Goal: Book appointment/travel/reservation

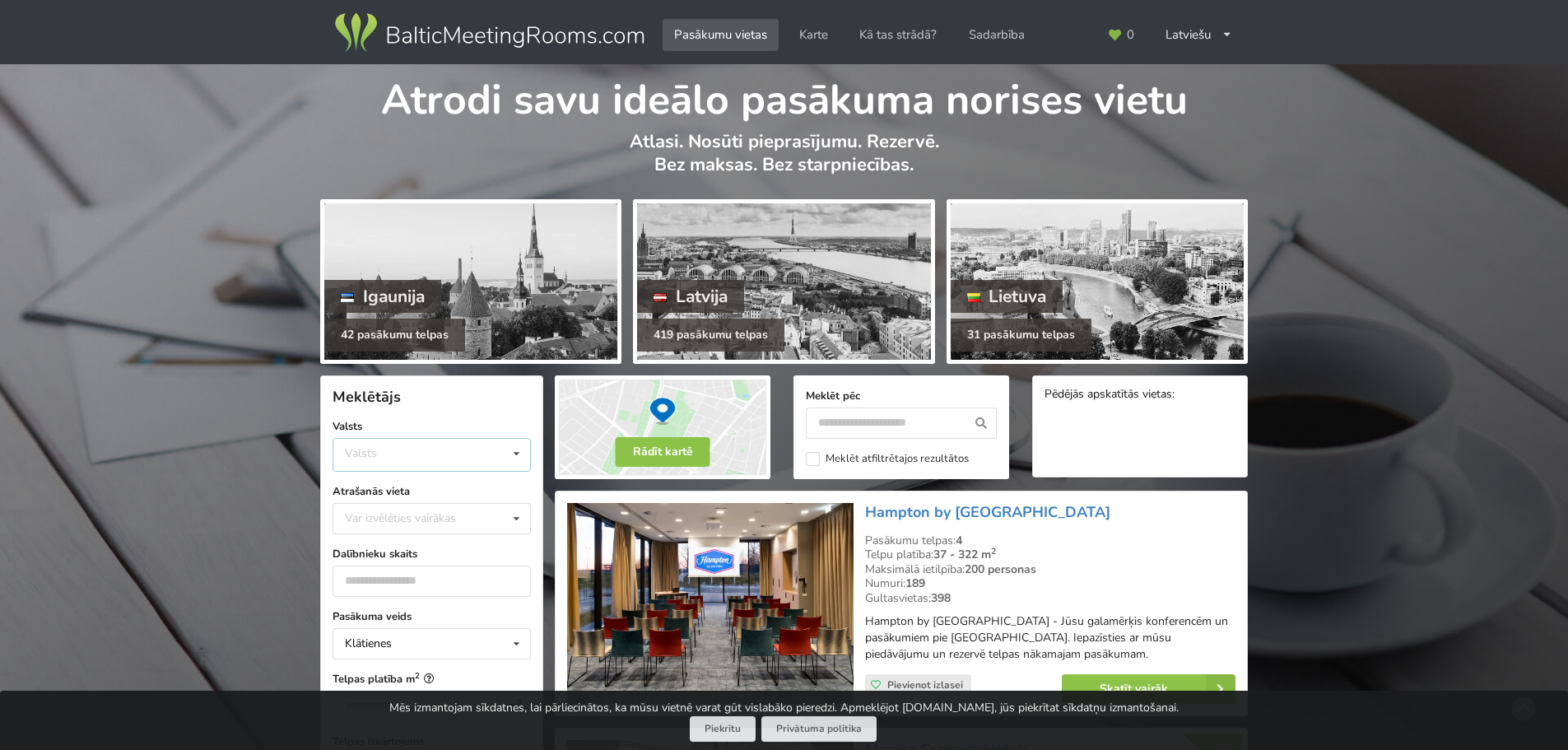
click at [449, 456] on div "Valsts Igaunija Latvija Lietuva" at bounding box center [431, 455] width 198 height 33
click at [399, 514] on div "Latvija" at bounding box center [431, 516] width 196 height 30
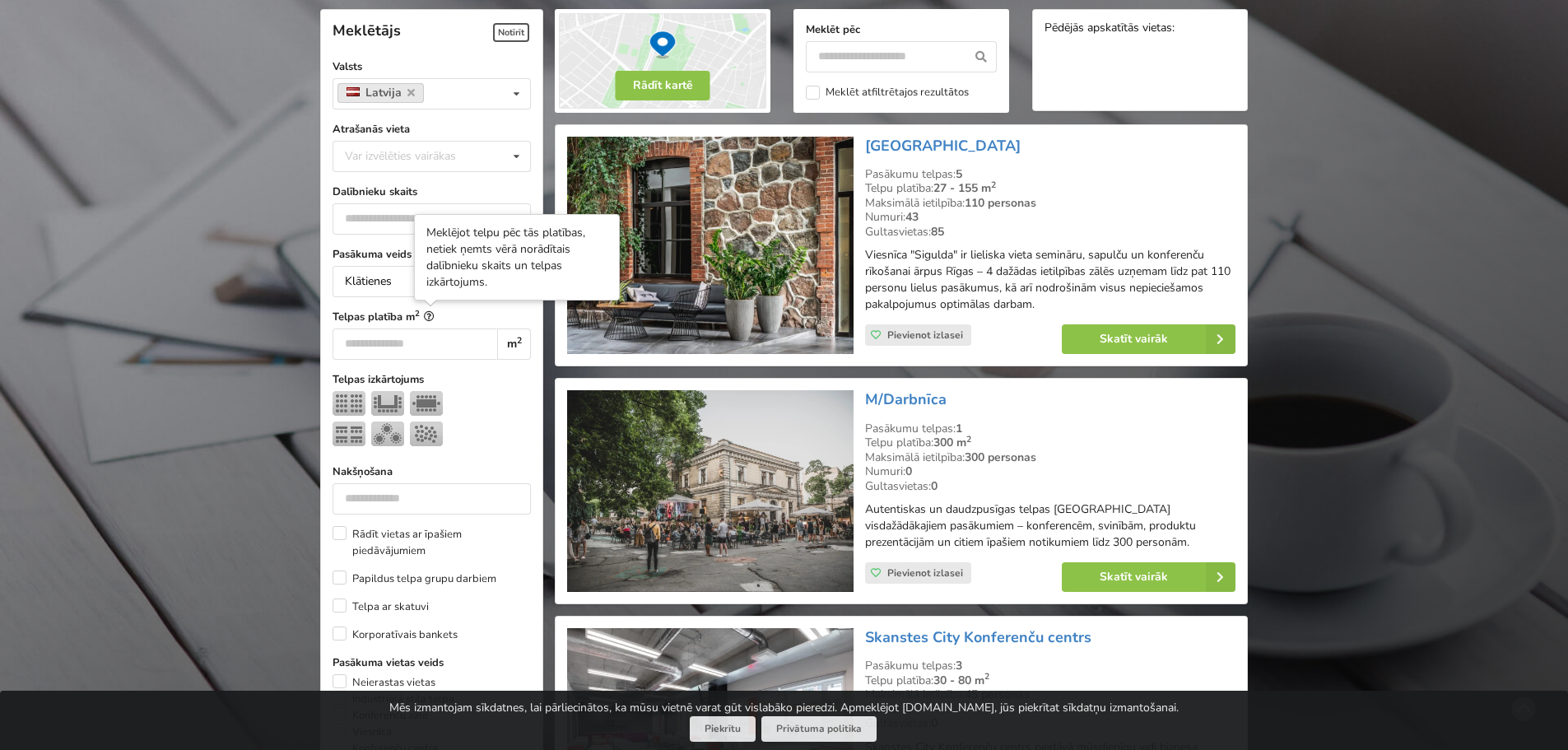
scroll to position [370, 0]
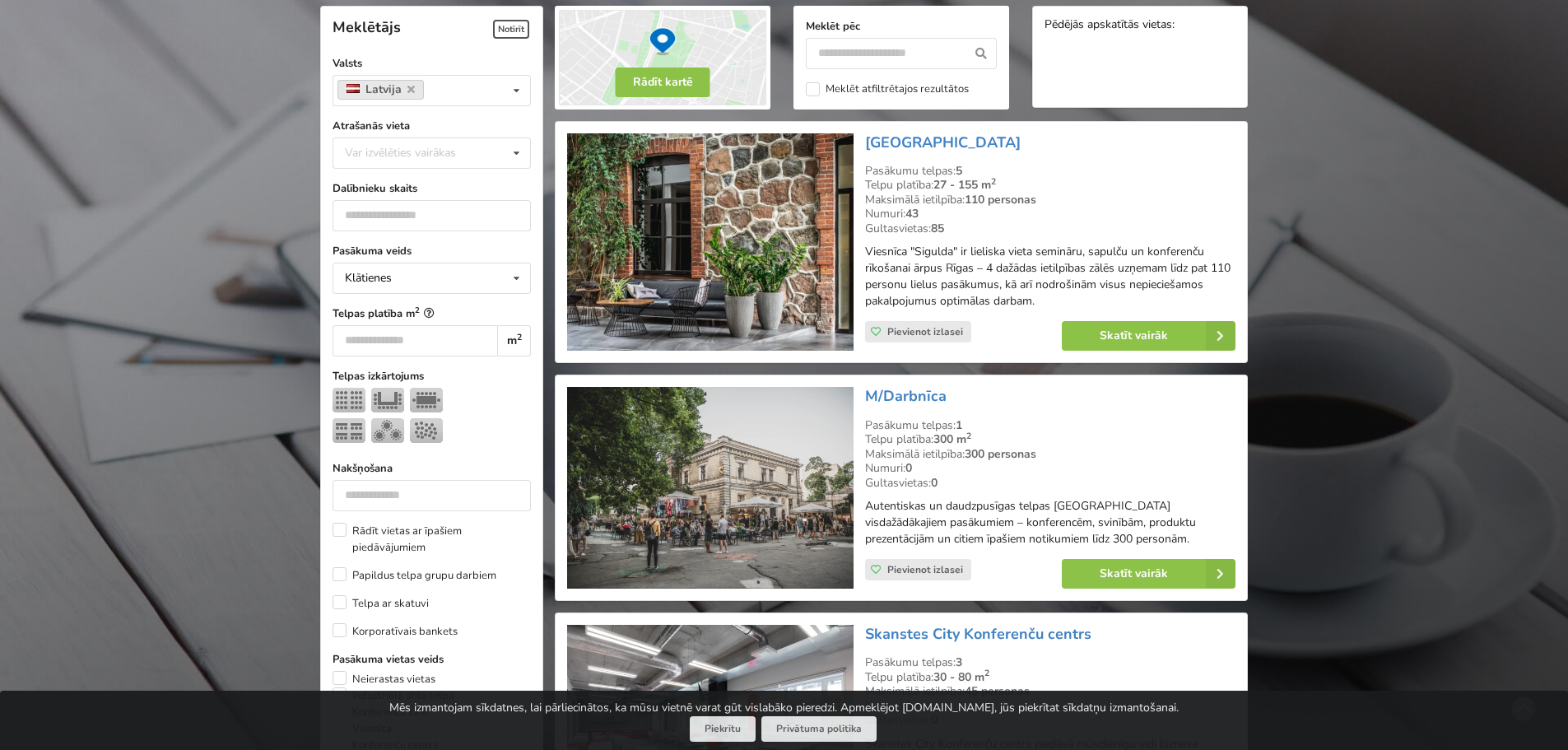
click at [436, 132] on label "Atrašanās vieta" at bounding box center [431, 126] width 198 height 17
click at [448, 154] on div "Var izvēlēties vairākas" at bounding box center [417, 152] width 152 height 19
click at [398, 332] on div "Rīga" at bounding box center [431, 335] width 196 height 30
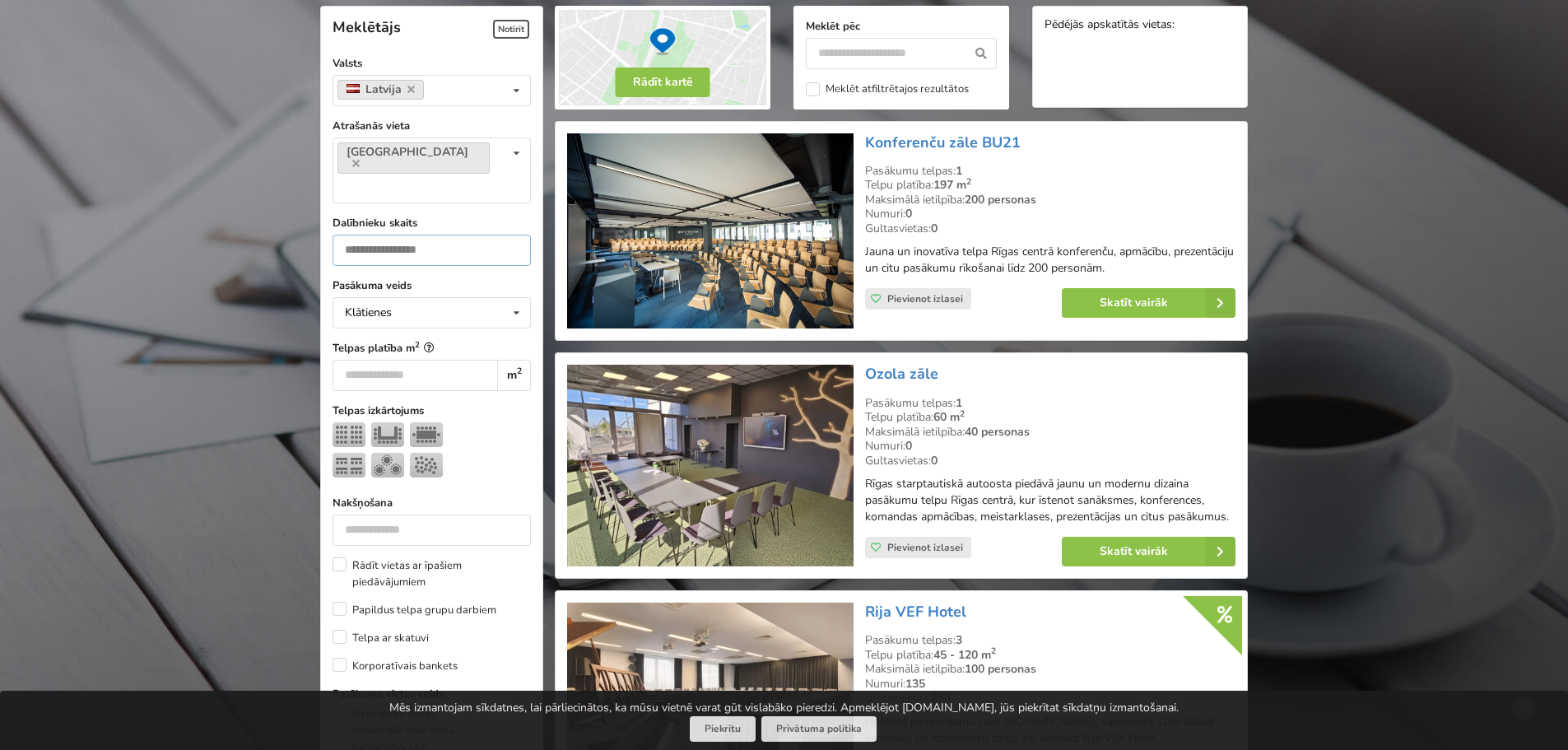
click at [409, 235] on input "number" at bounding box center [431, 251] width 198 height 31
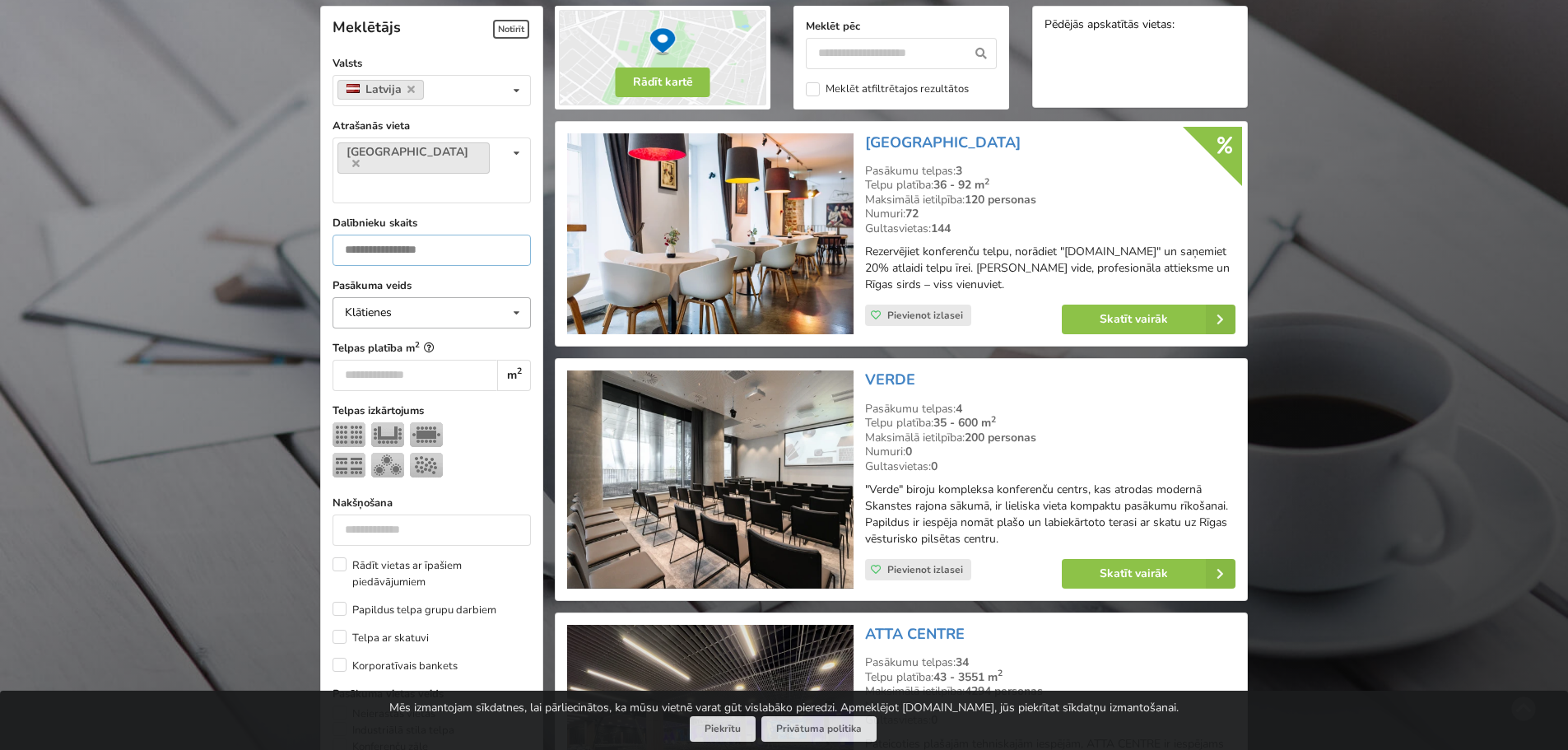
type input "**"
click at [447, 297] on div "Klātienes Klātienes Tiešsaistes Klātienes ar tiešraidi" at bounding box center [431, 313] width 198 height 31
click at [386, 327] on div "Klātienes" at bounding box center [431, 342] width 196 height 30
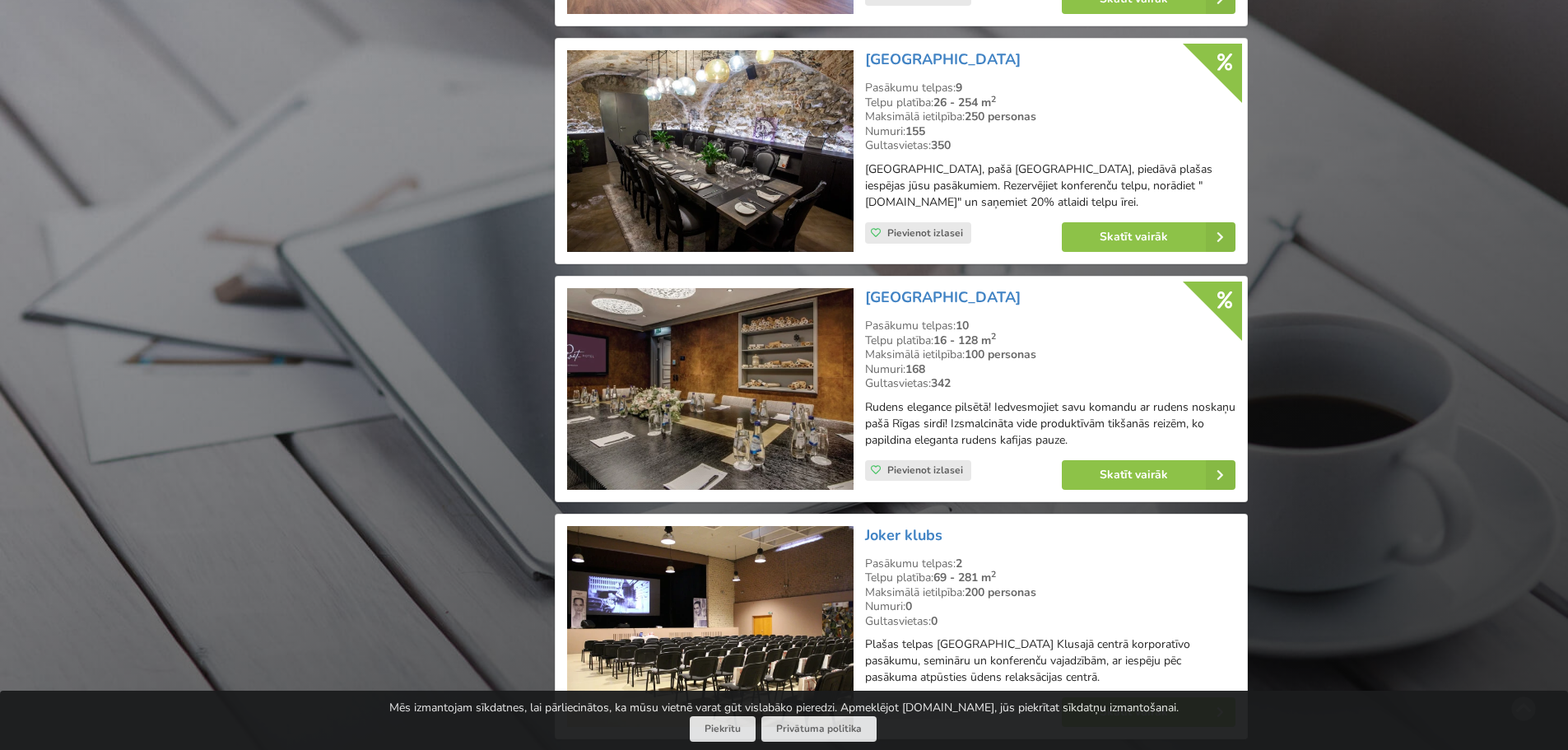
scroll to position [2593, 0]
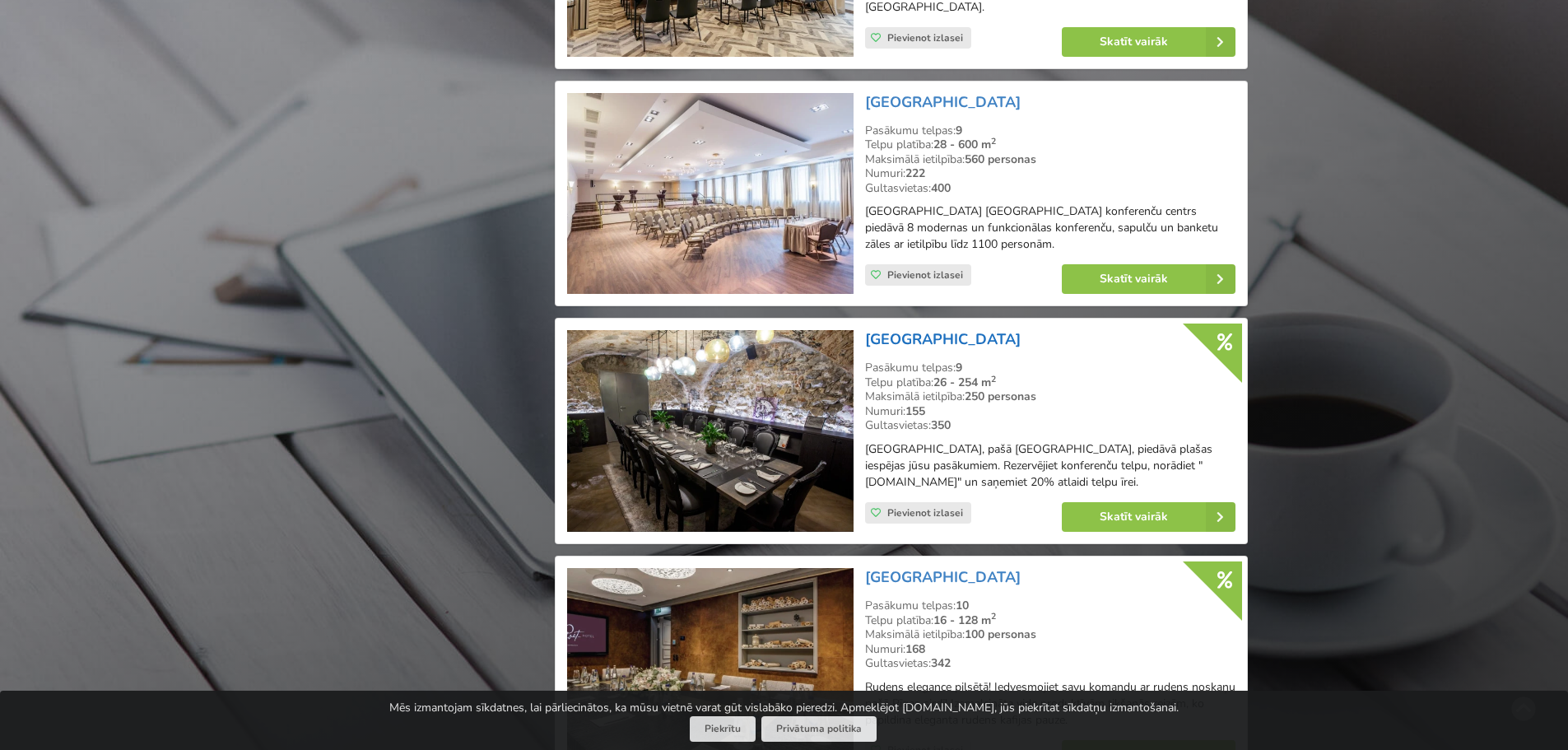
click at [923, 349] on link "[GEOGRAPHIC_DATA]" at bounding box center [942, 339] width 155 height 20
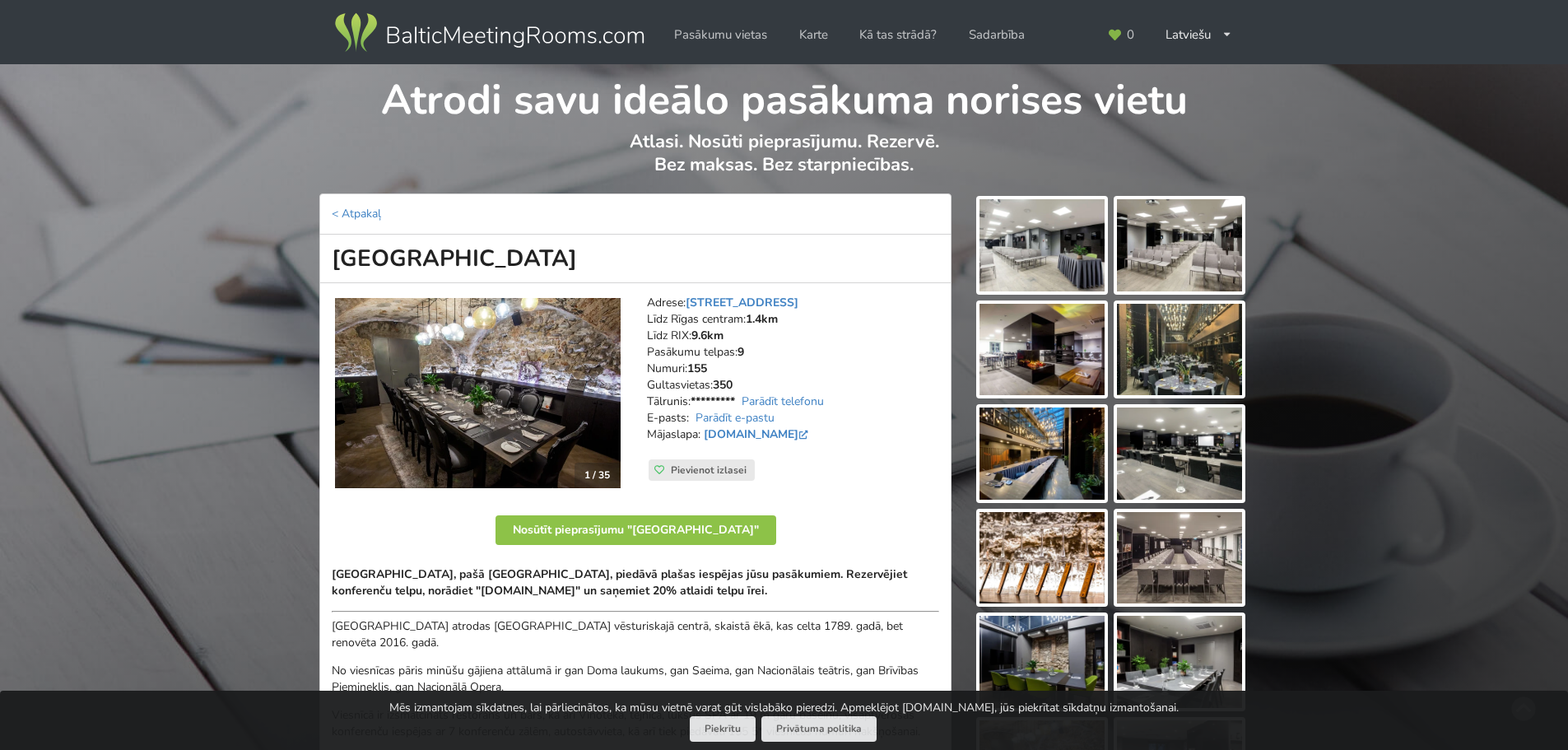
click at [1042, 233] on img at bounding box center [1041, 246] width 125 height 92
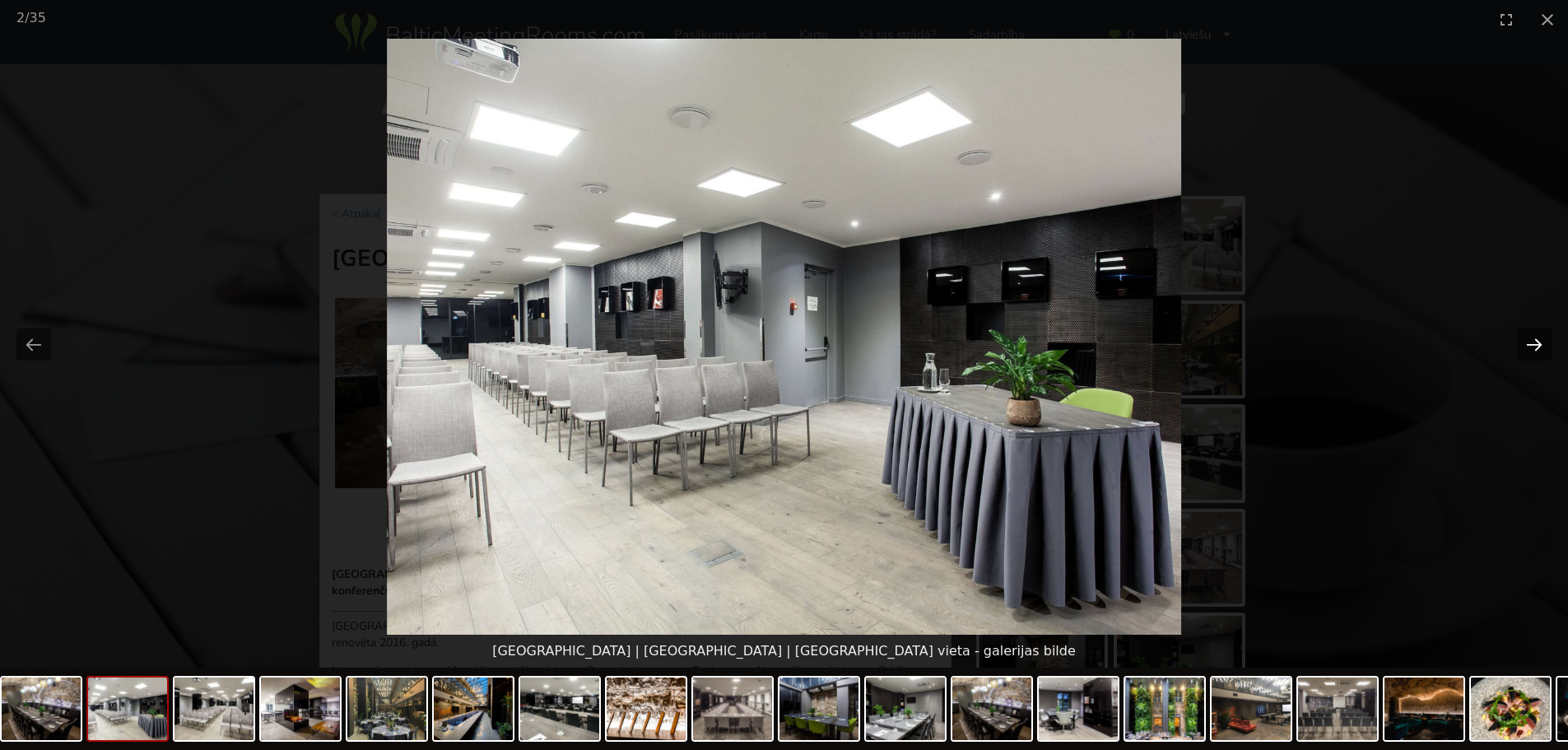
click at [1544, 338] on button "Next slide" at bounding box center [1534, 344] width 34 height 32
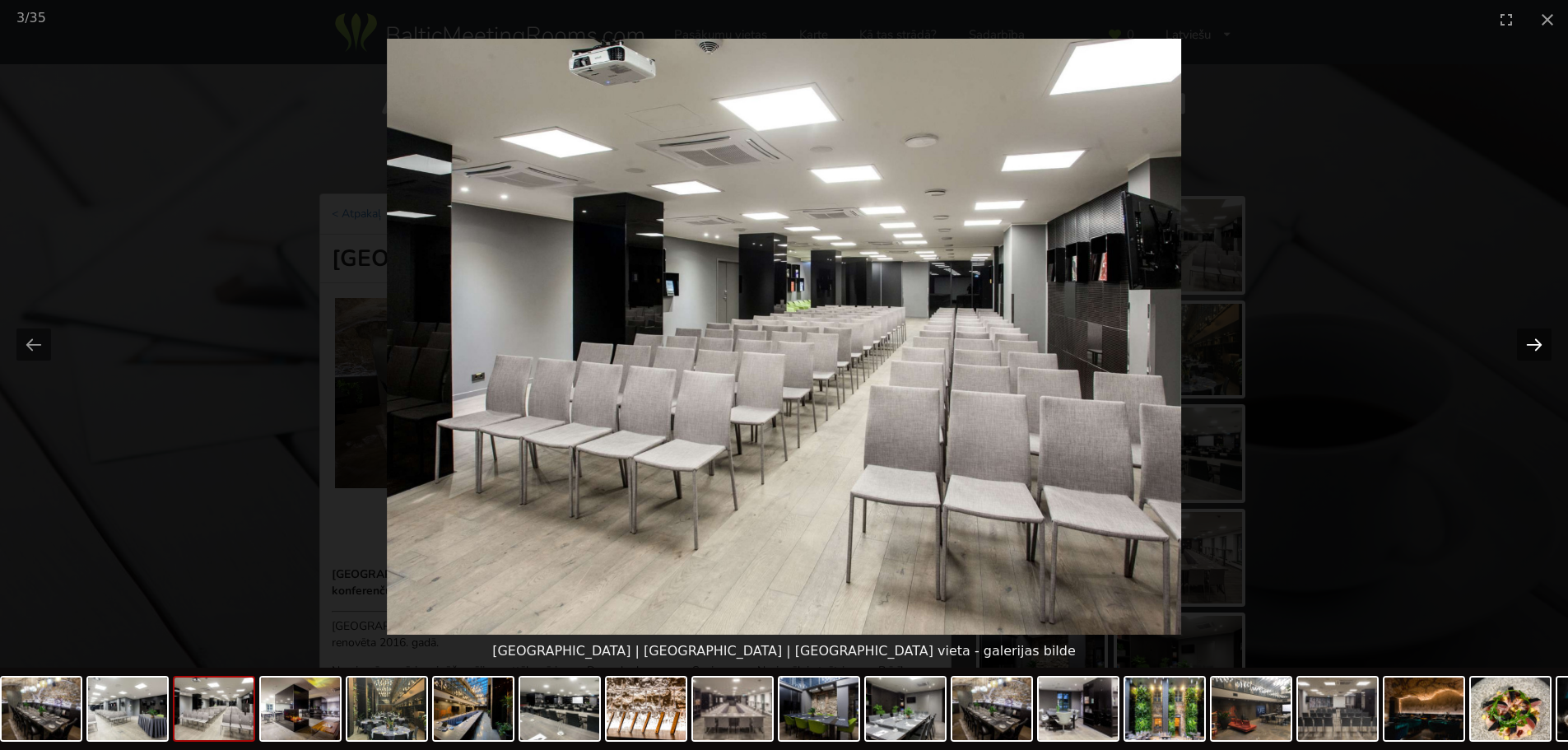
click at [1544, 338] on button "Next slide" at bounding box center [1534, 344] width 34 height 32
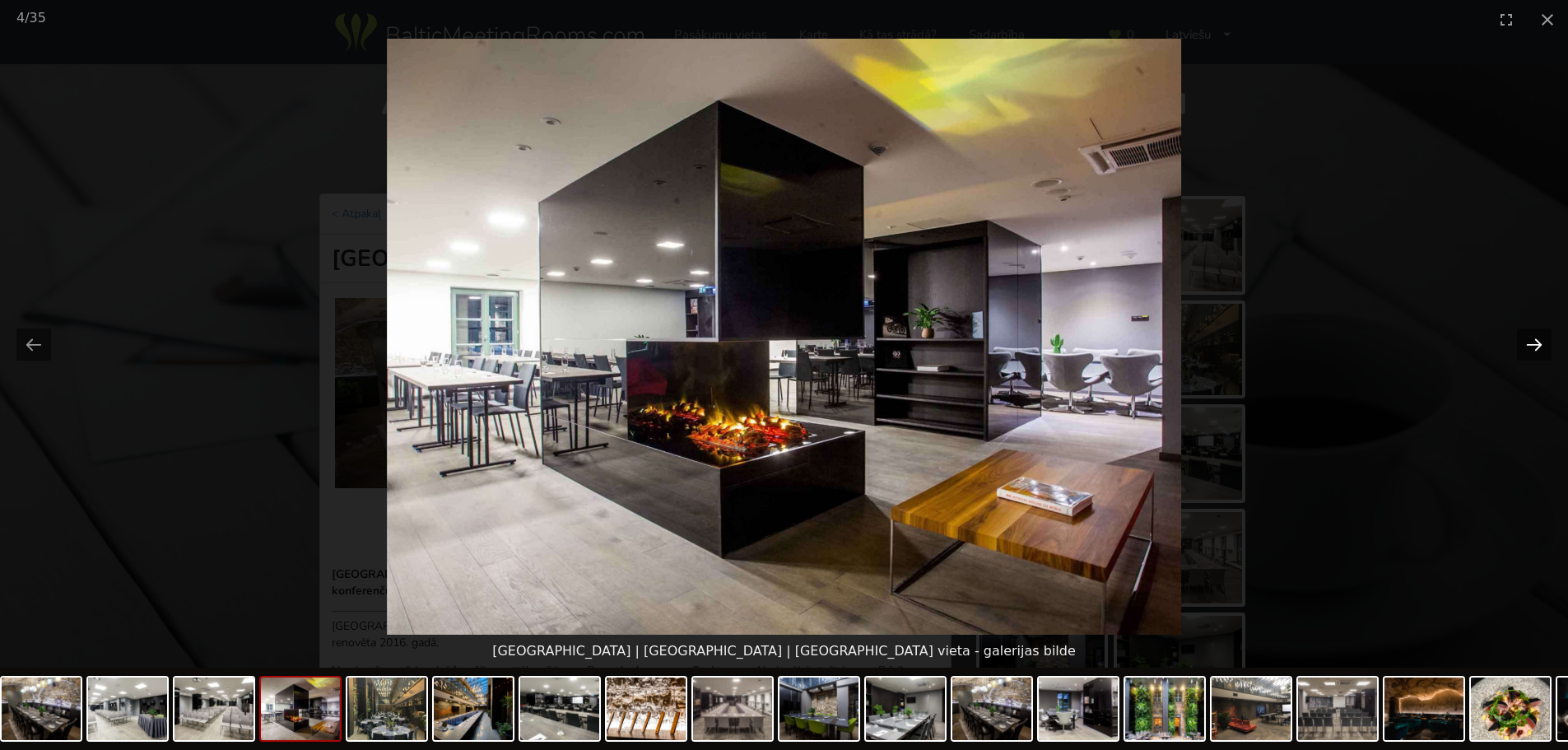
click at [1544, 338] on button "Next slide" at bounding box center [1534, 344] width 34 height 32
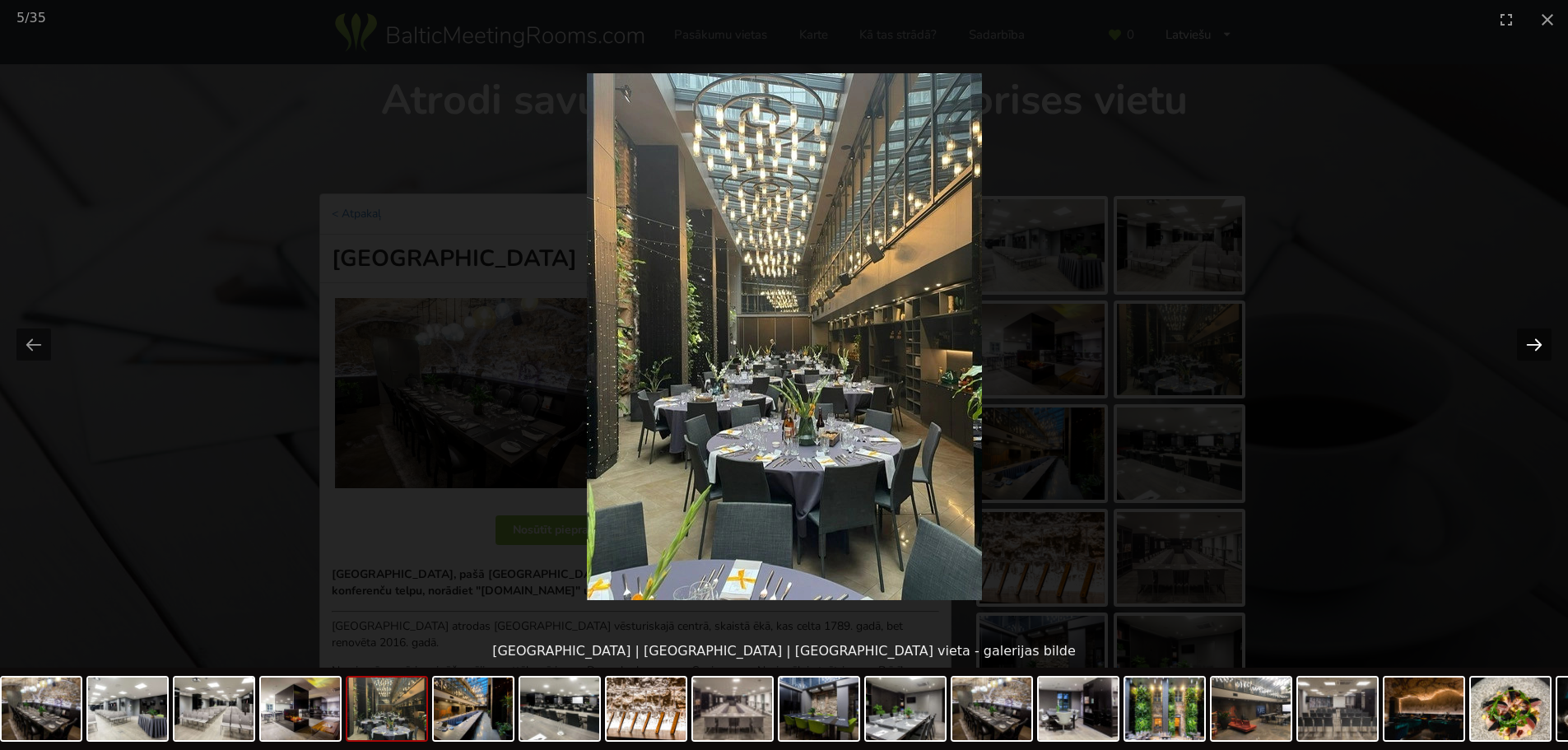
click at [1544, 338] on button "Next slide" at bounding box center [1534, 344] width 34 height 32
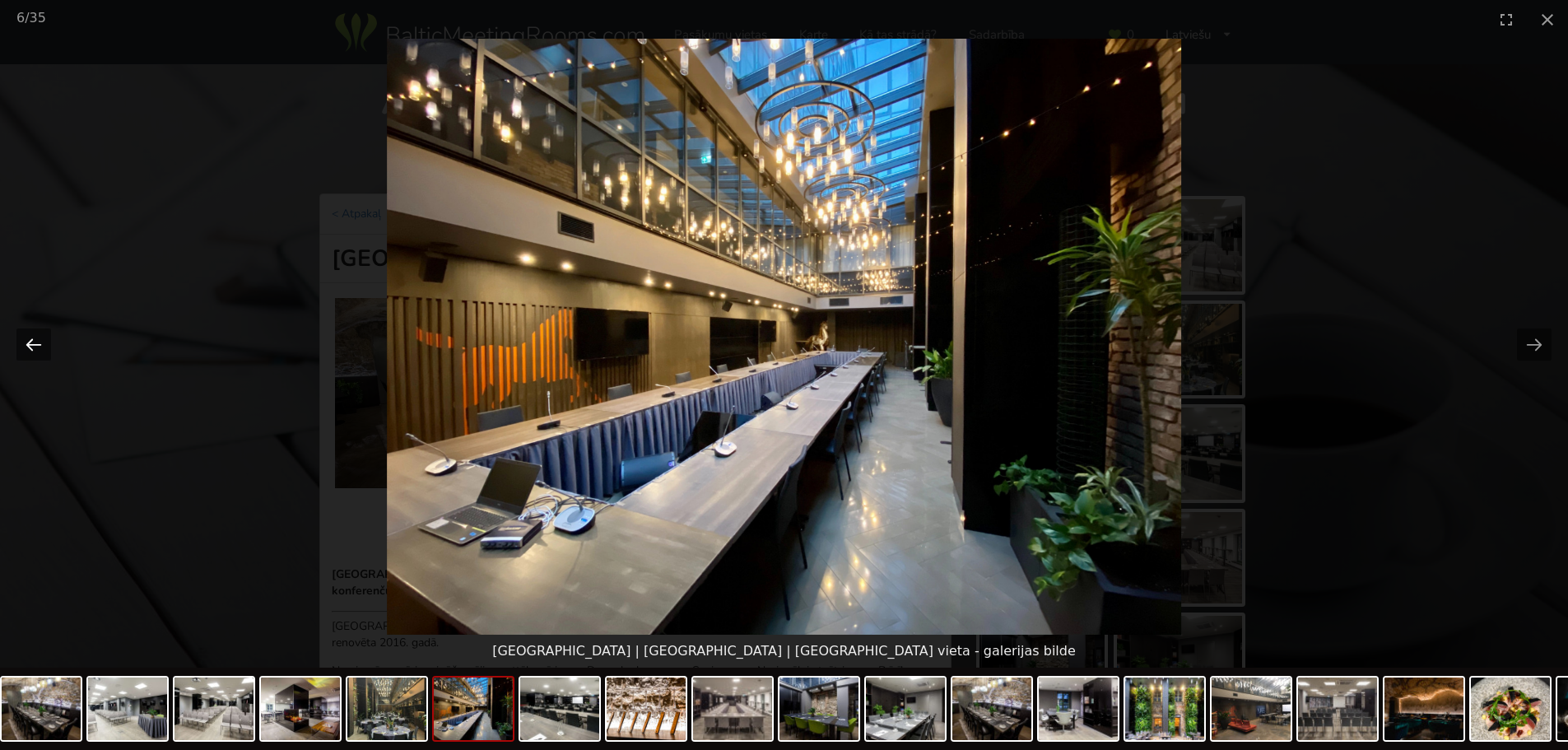
click at [40, 345] on button "Previous slide" at bounding box center [33, 344] width 34 height 32
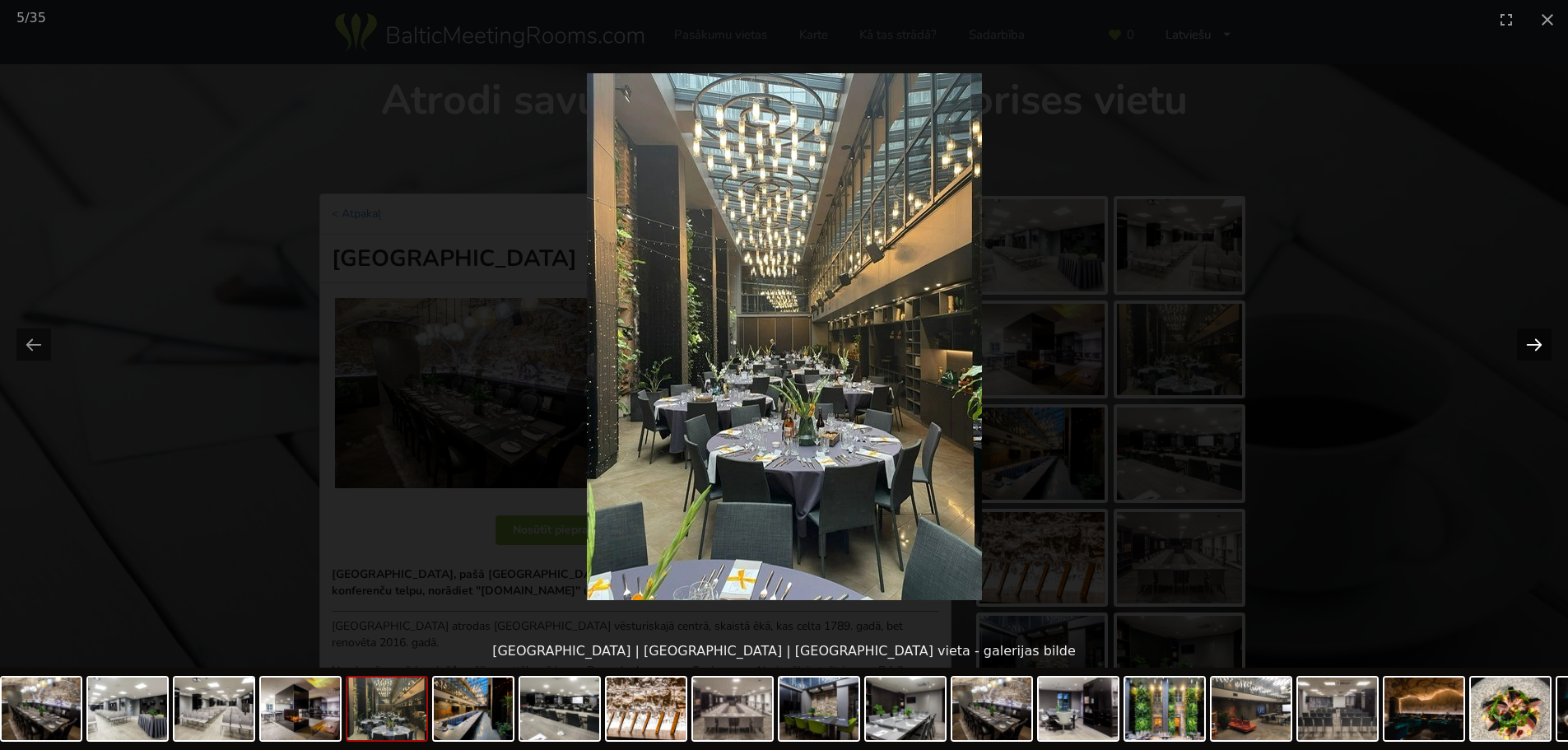
click at [1536, 339] on button "Next slide" at bounding box center [1534, 344] width 34 height 32
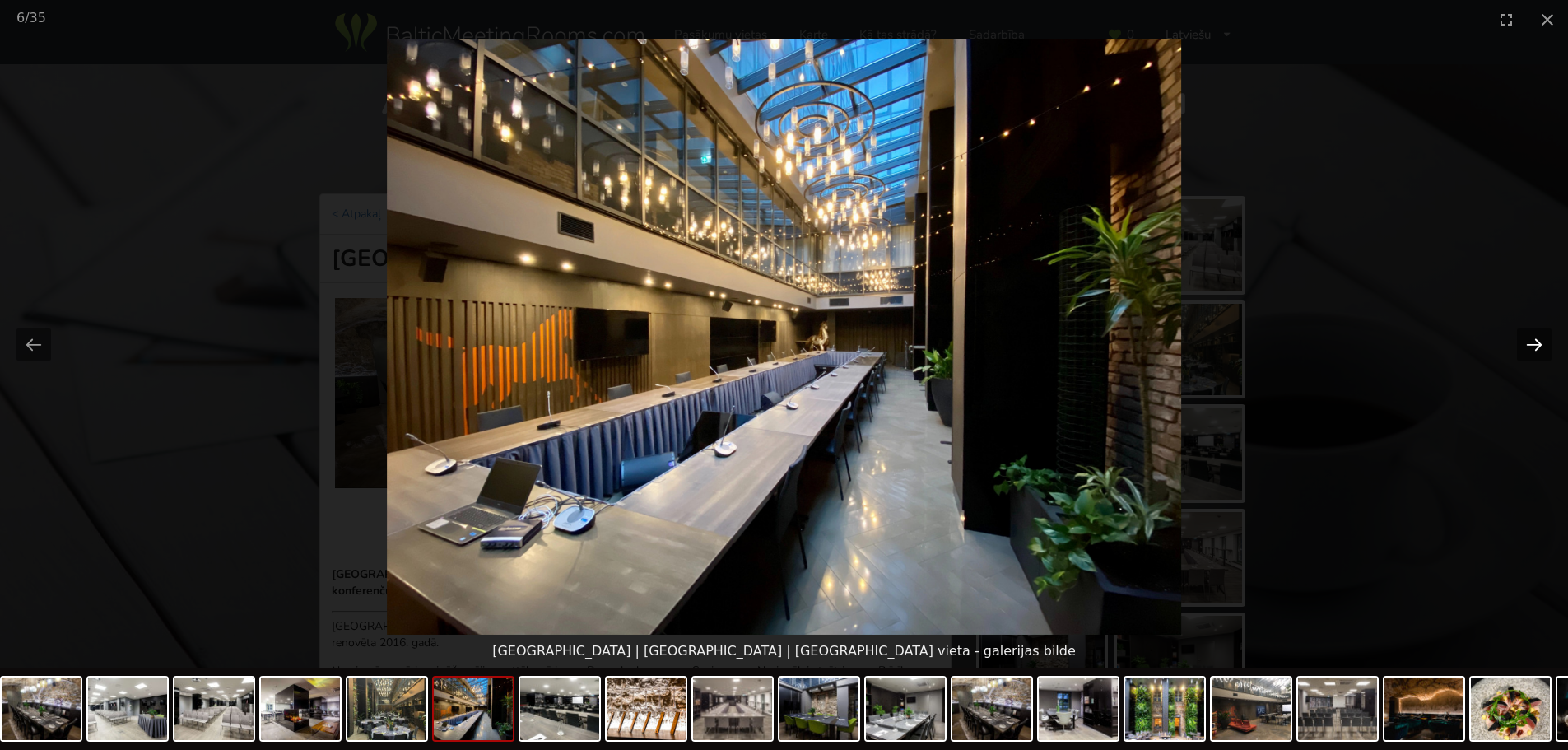
click at [1536, 339] on button "Next slide" at bounding box center [1534, 344] width 34 height 32
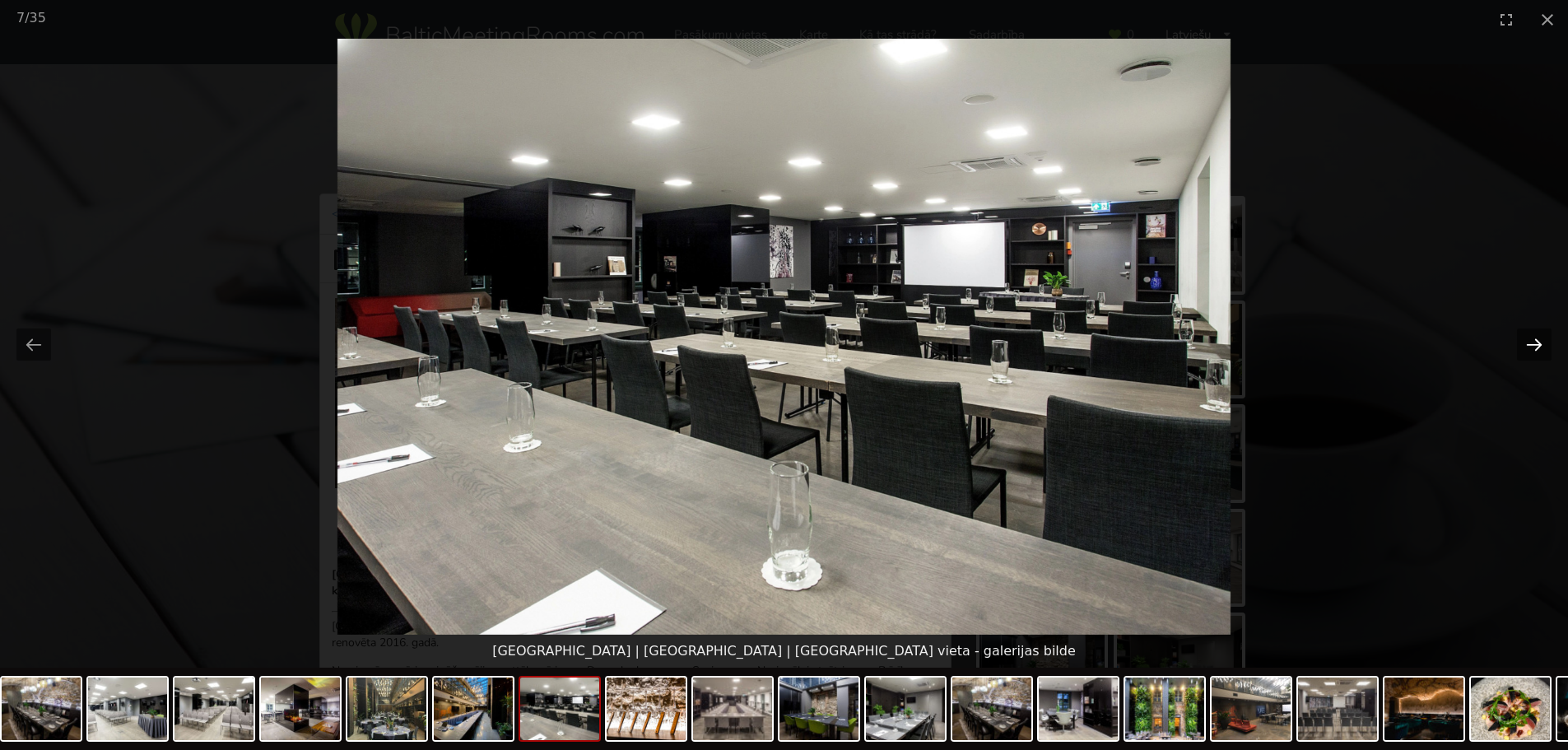
click at [1536, 339] on button "Next slide" at bounding box center [1534, 344] width 34 height 32
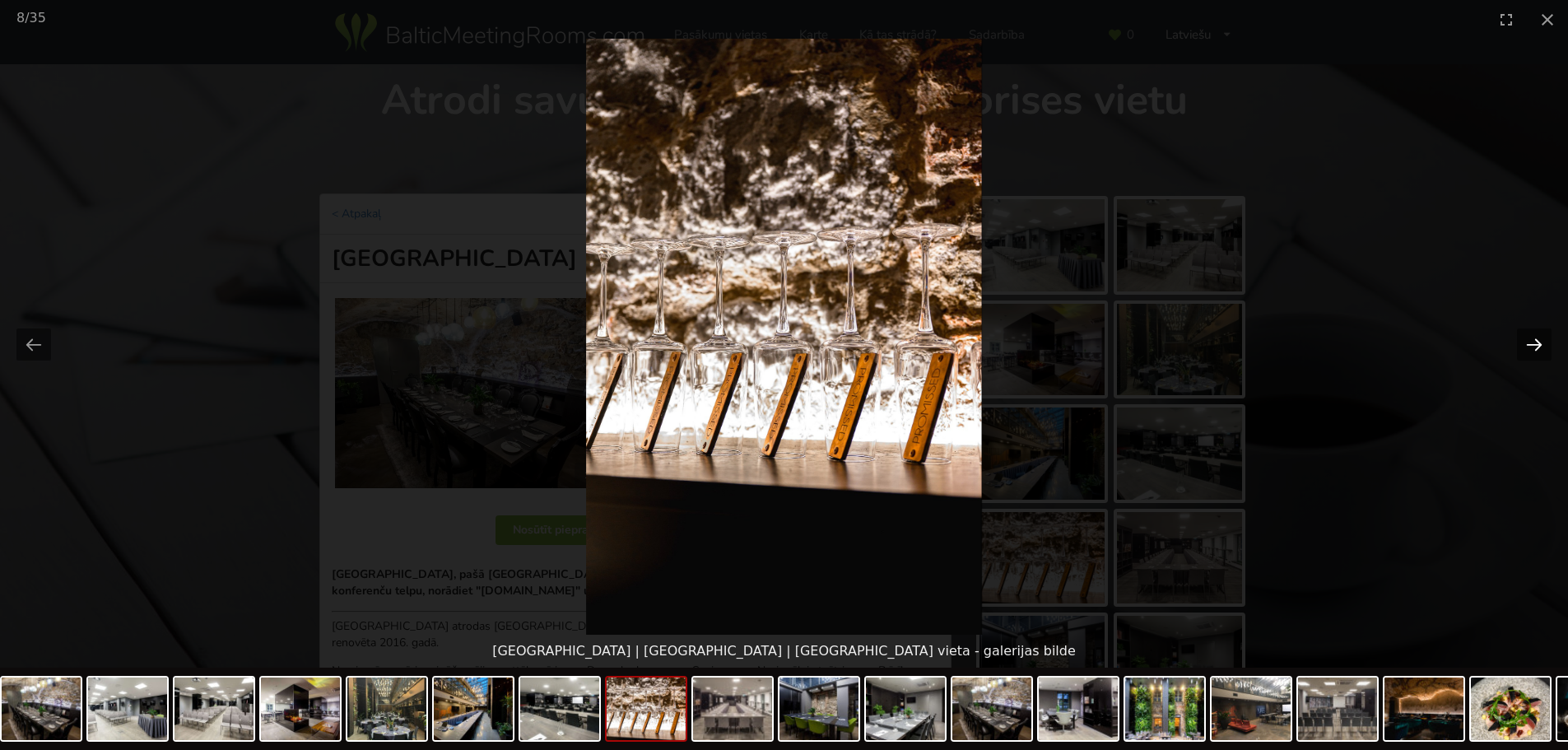
click at [1536, 339] on button "Next slide" at bounding box center [1534, 344] width 34 height 32
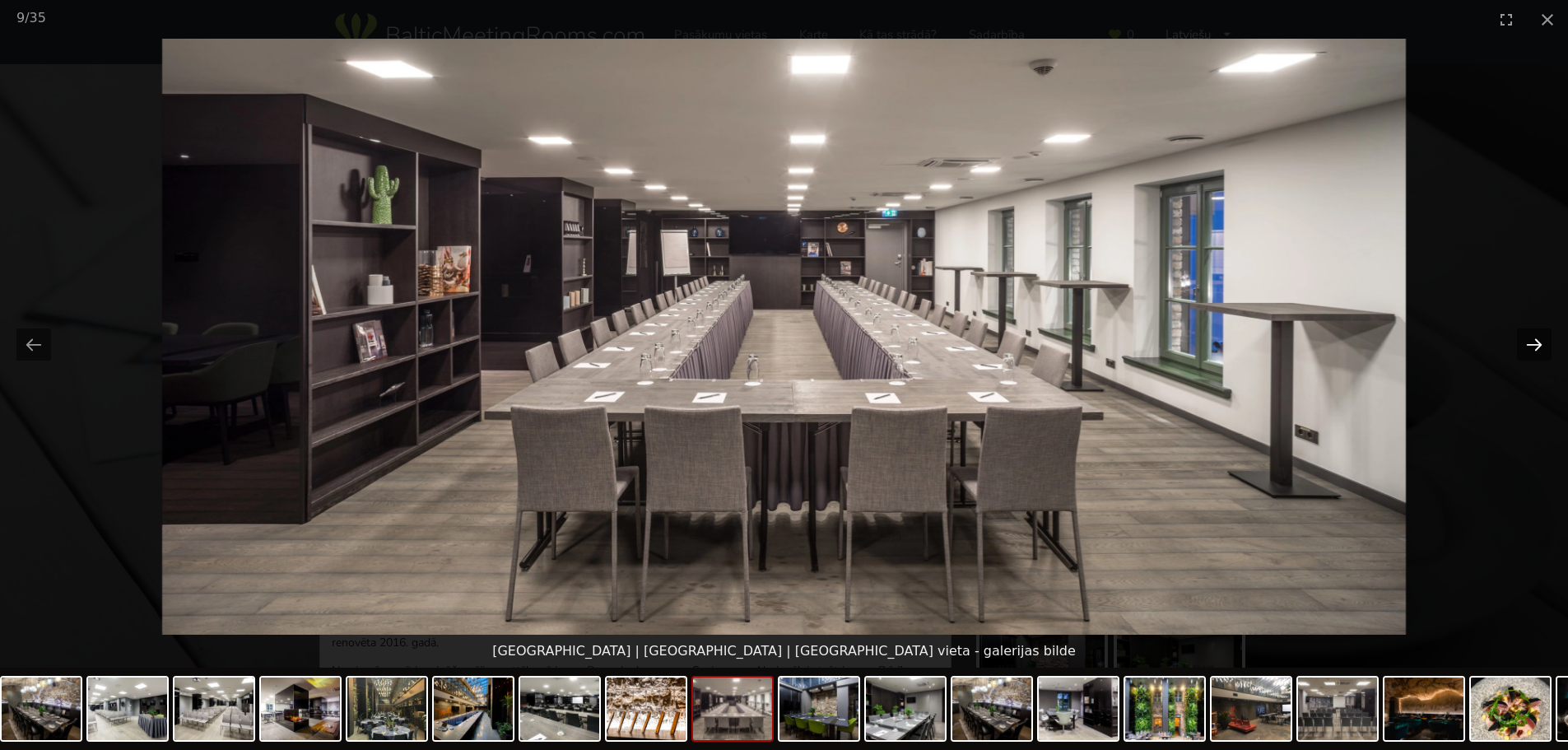
click at [1536, 339] on button "Next slide" at bounding box center [1534, 344] width 34 height 32
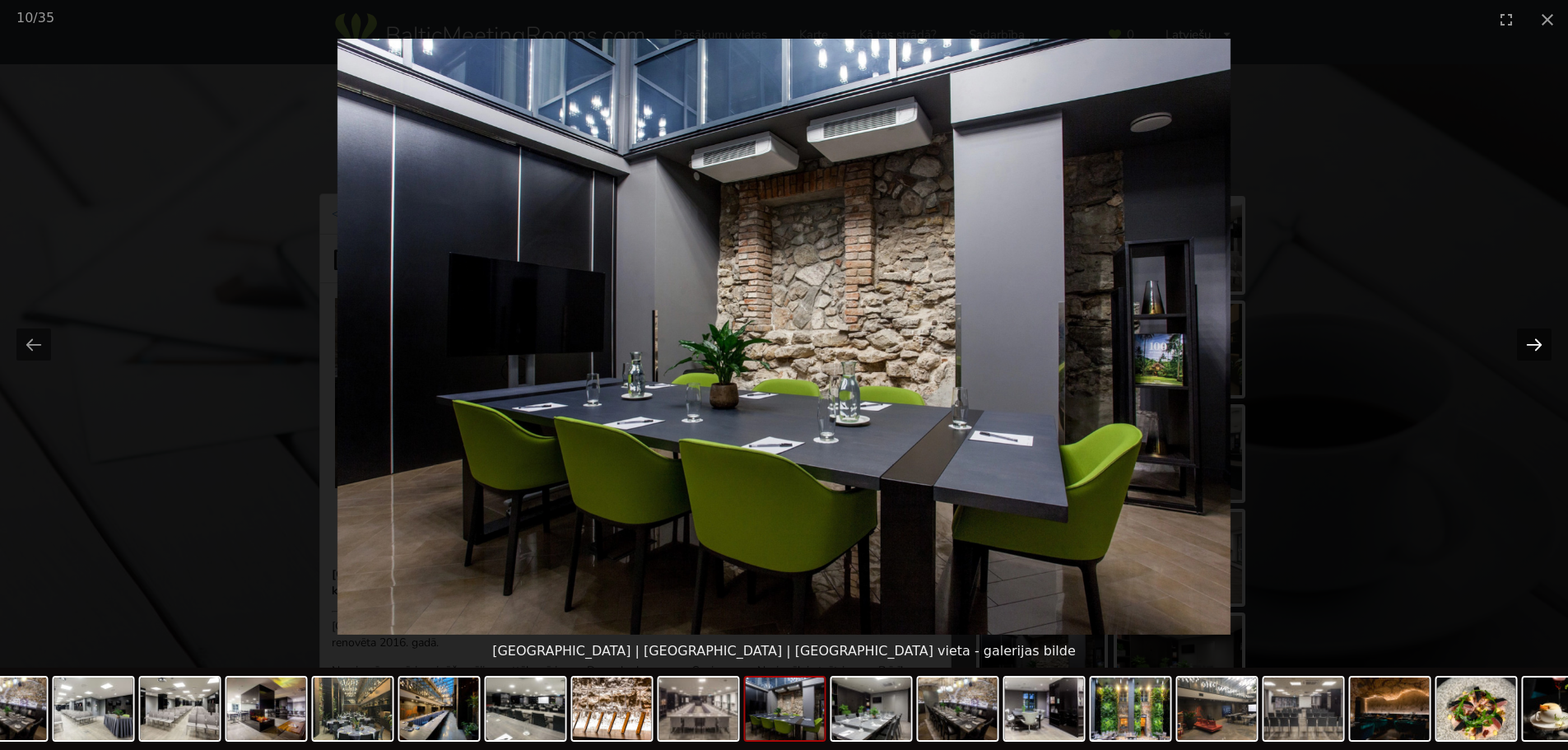
click at [1536, 339] on button "Next slide" at bounding box center [1534, 344] width 34 height 32
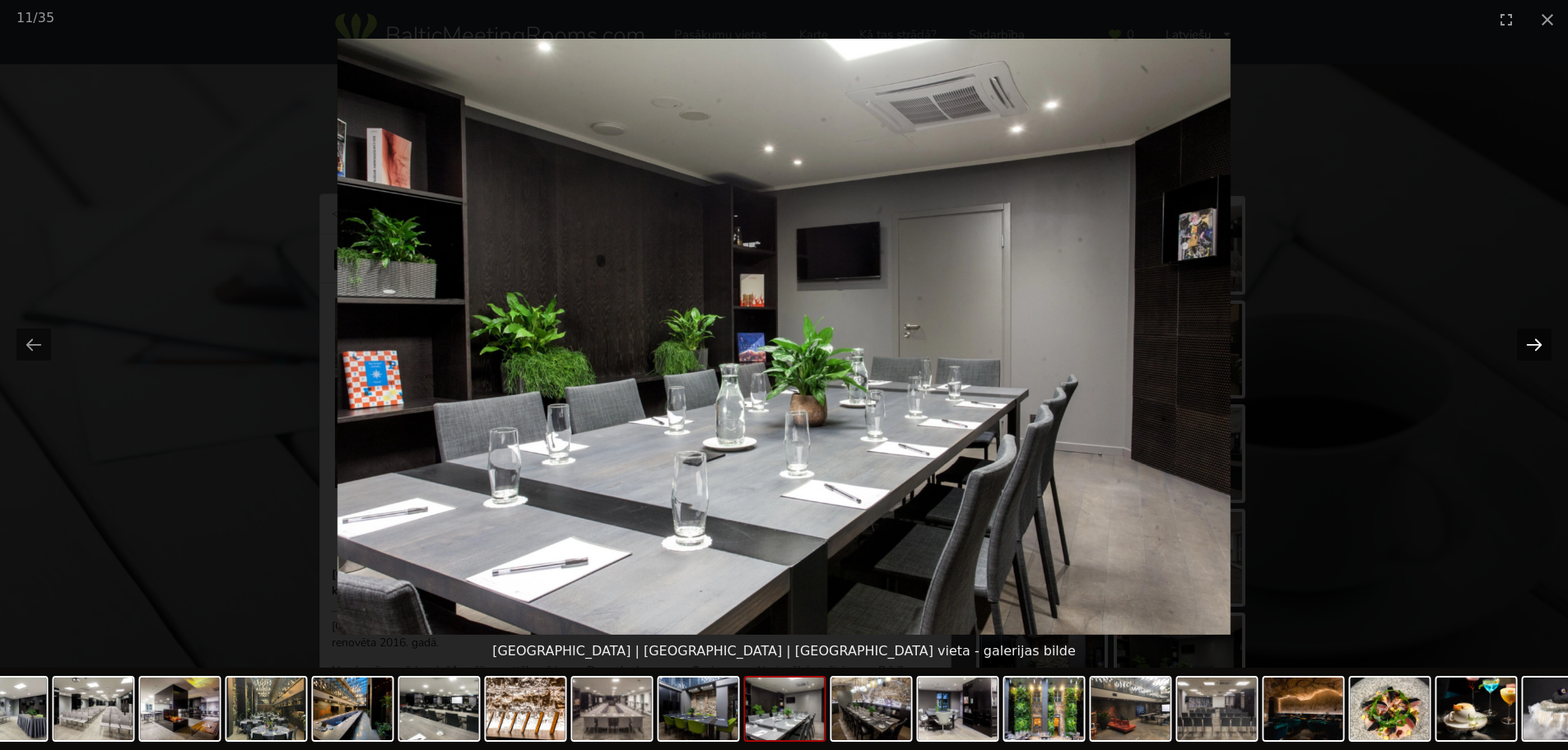
click at [1536, 339] on button "Next slide" at bounding box center [1534, 344] width 34 height 32
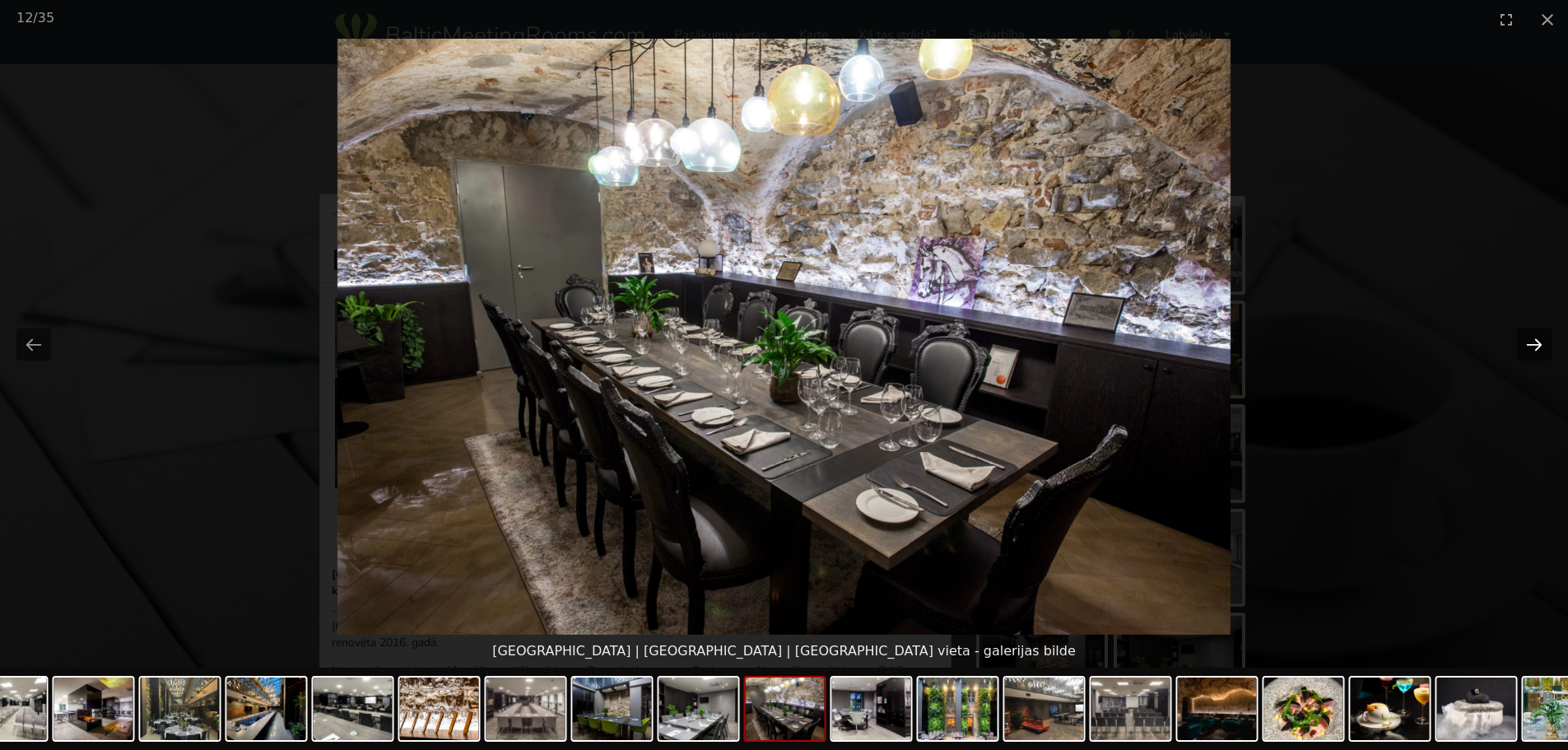
click at [1536, 339] on button "Next slide" at bounding box center [1534, 344] width 34 height 32
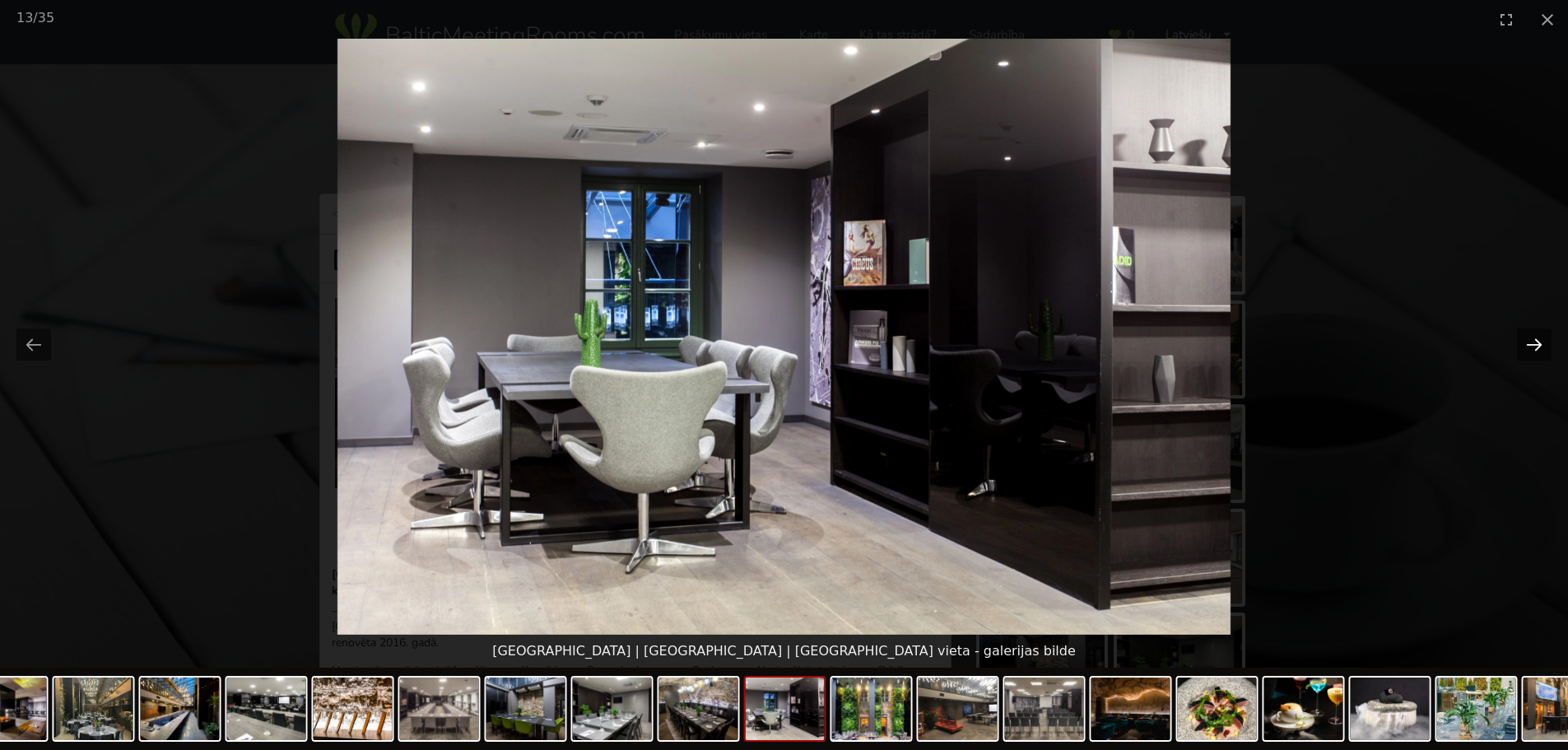
click at [1536, 339] on button "Next slide" at bounding box center [1534, 344] width 34 height 32
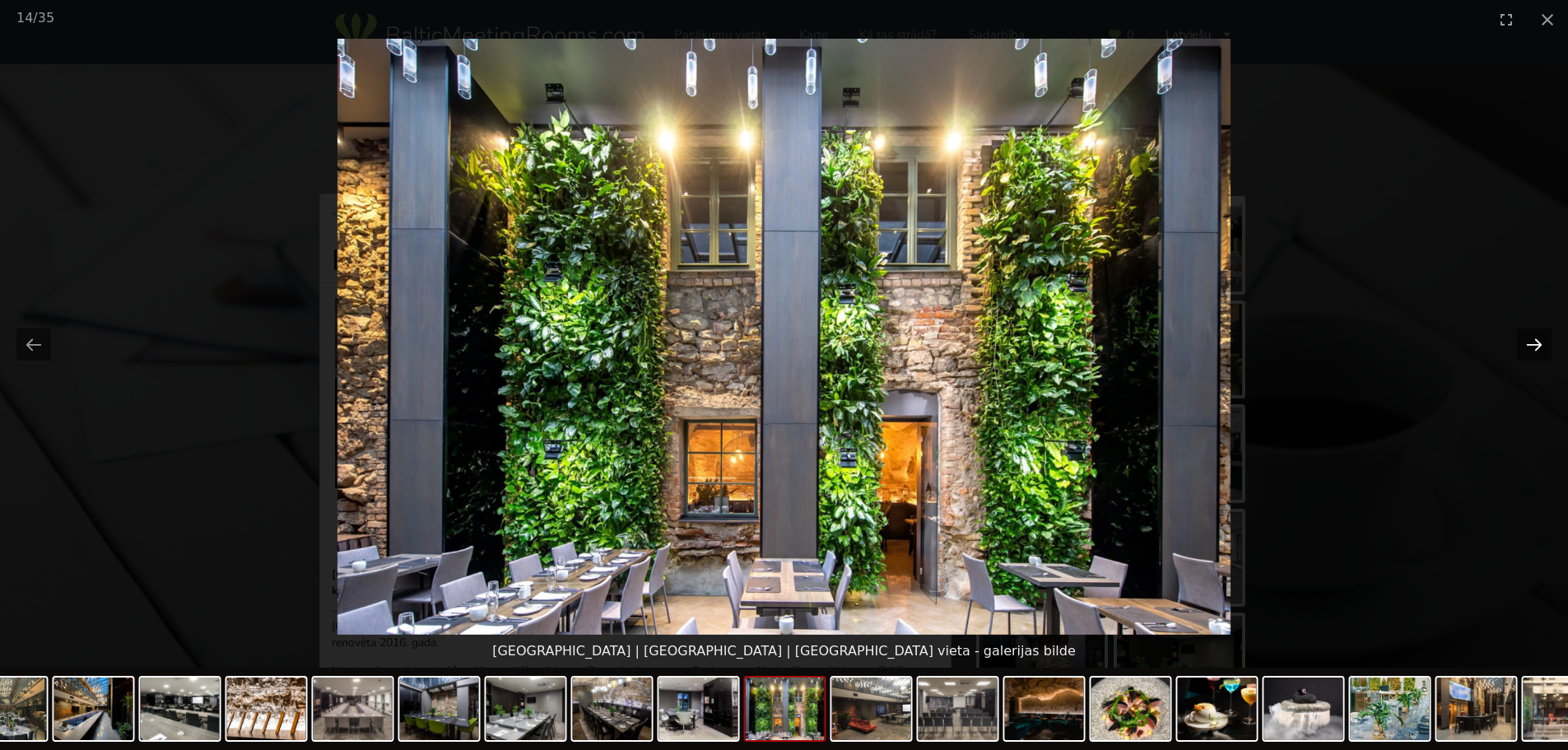
click at [1536, 339] on button "Next slide" at bounding box center [1534, 344] width 34 height 32
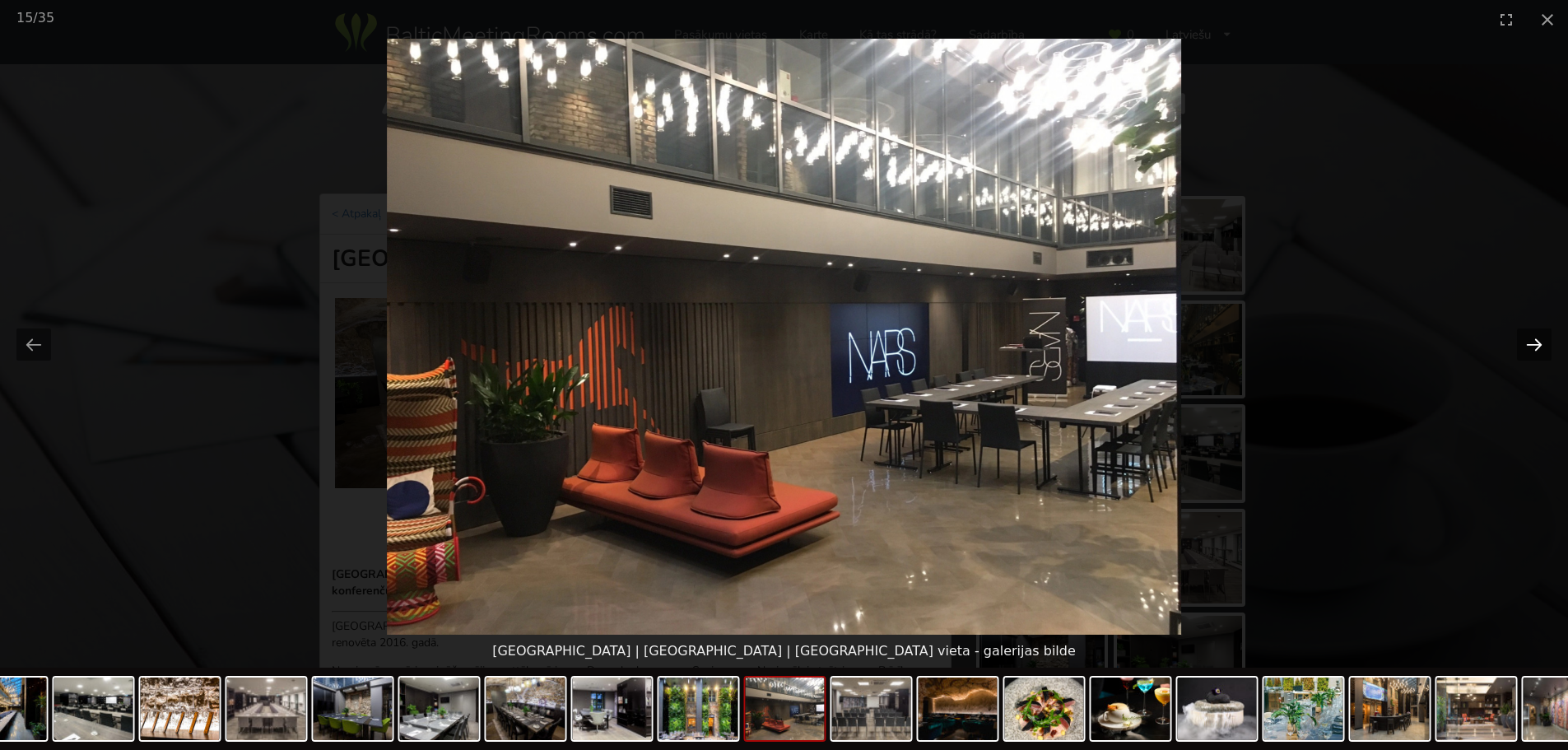
click at [1521, 348] on button "Next slide" at bounding box center [1534, 344] width 34 height 32
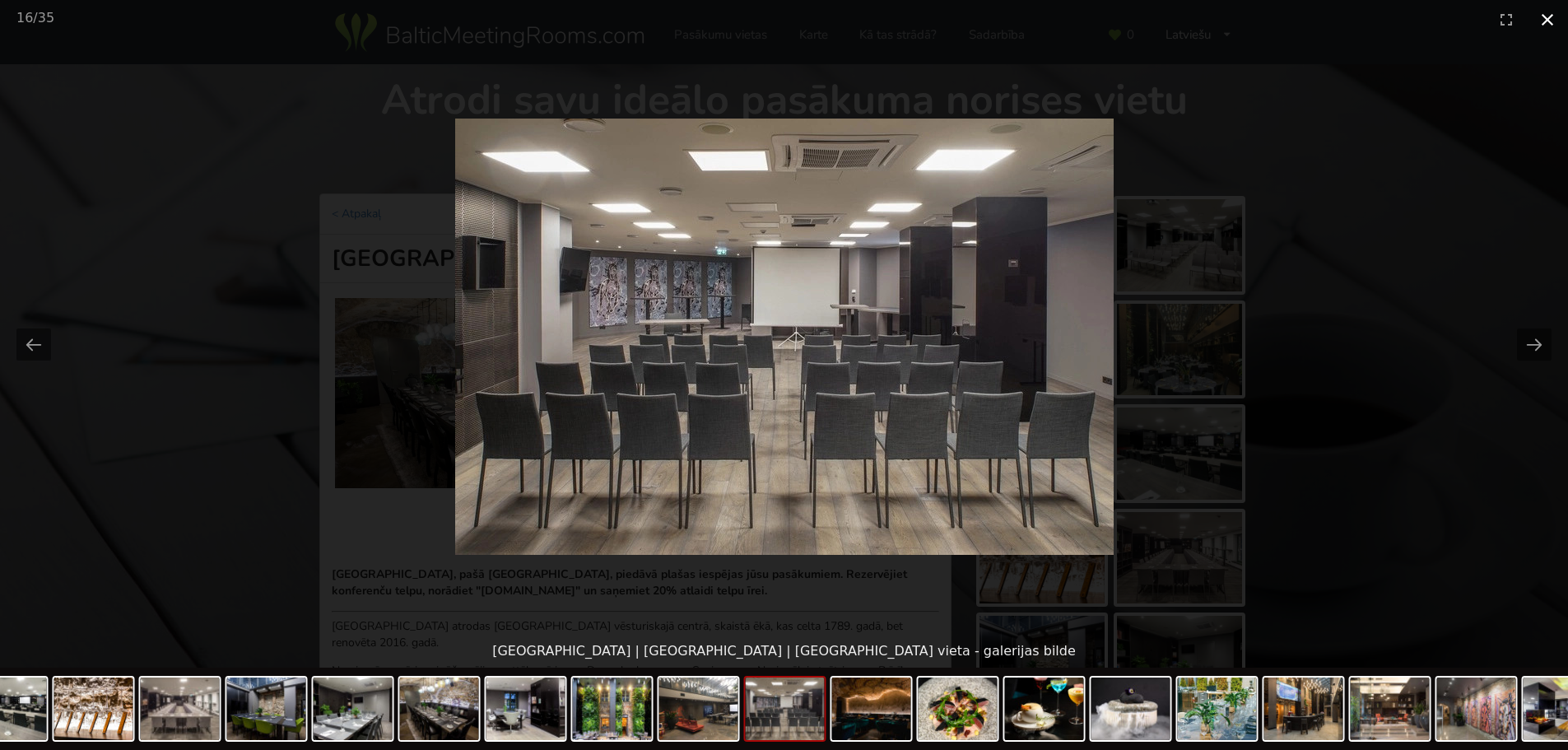
click at [1546, 18] on button "Close gallery" at bounding box center [1547, 19] width 41 height 38
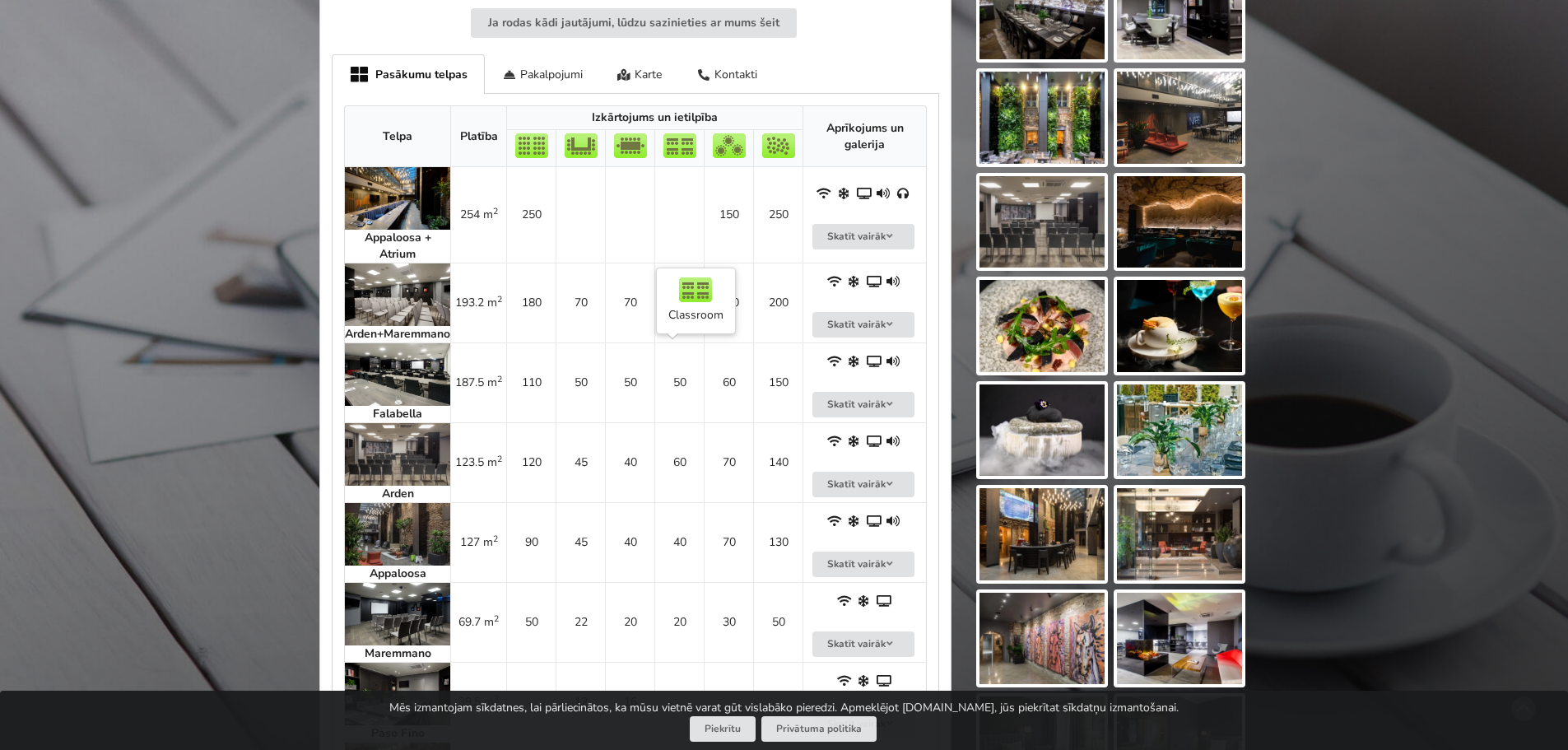
scroll to position [741, 0]
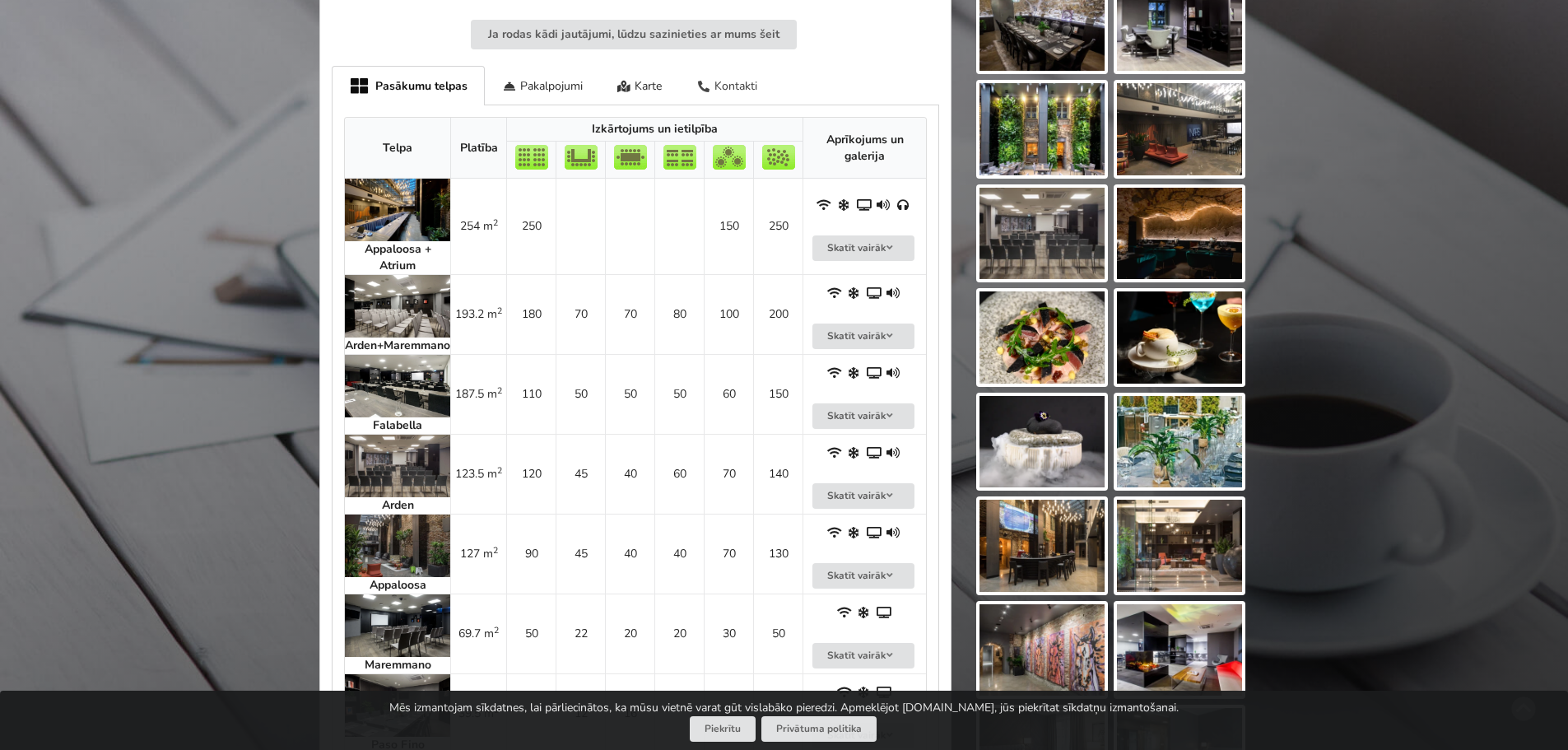
click at [756, 79] on div "Kontakti" at bounding box center [726, 85] width 95 height 38
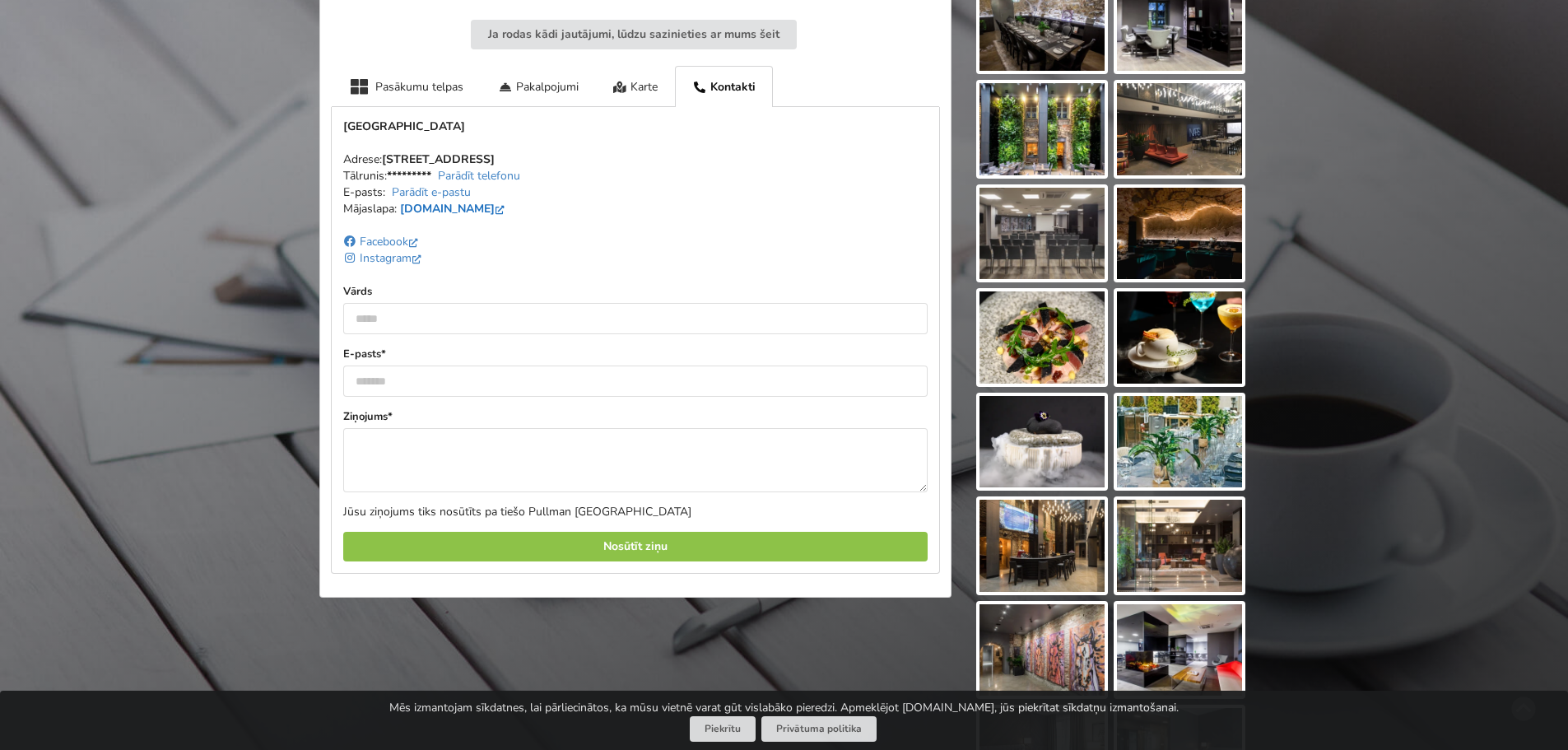
click at [453, 211] on link "[DOMAIN_NAME]" at bounding box center [454, 208] width 108 height 16
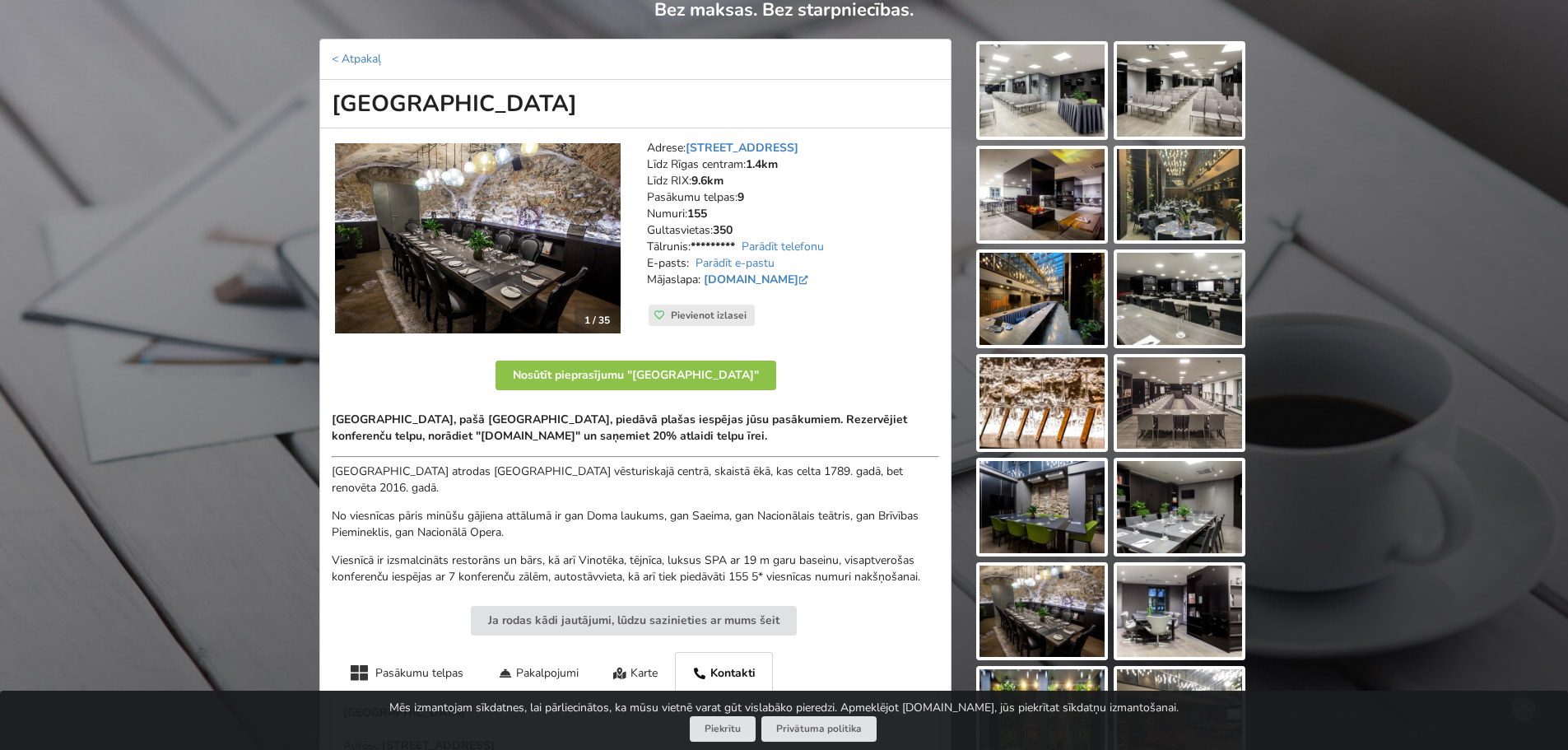
scroll to position [83, 0]
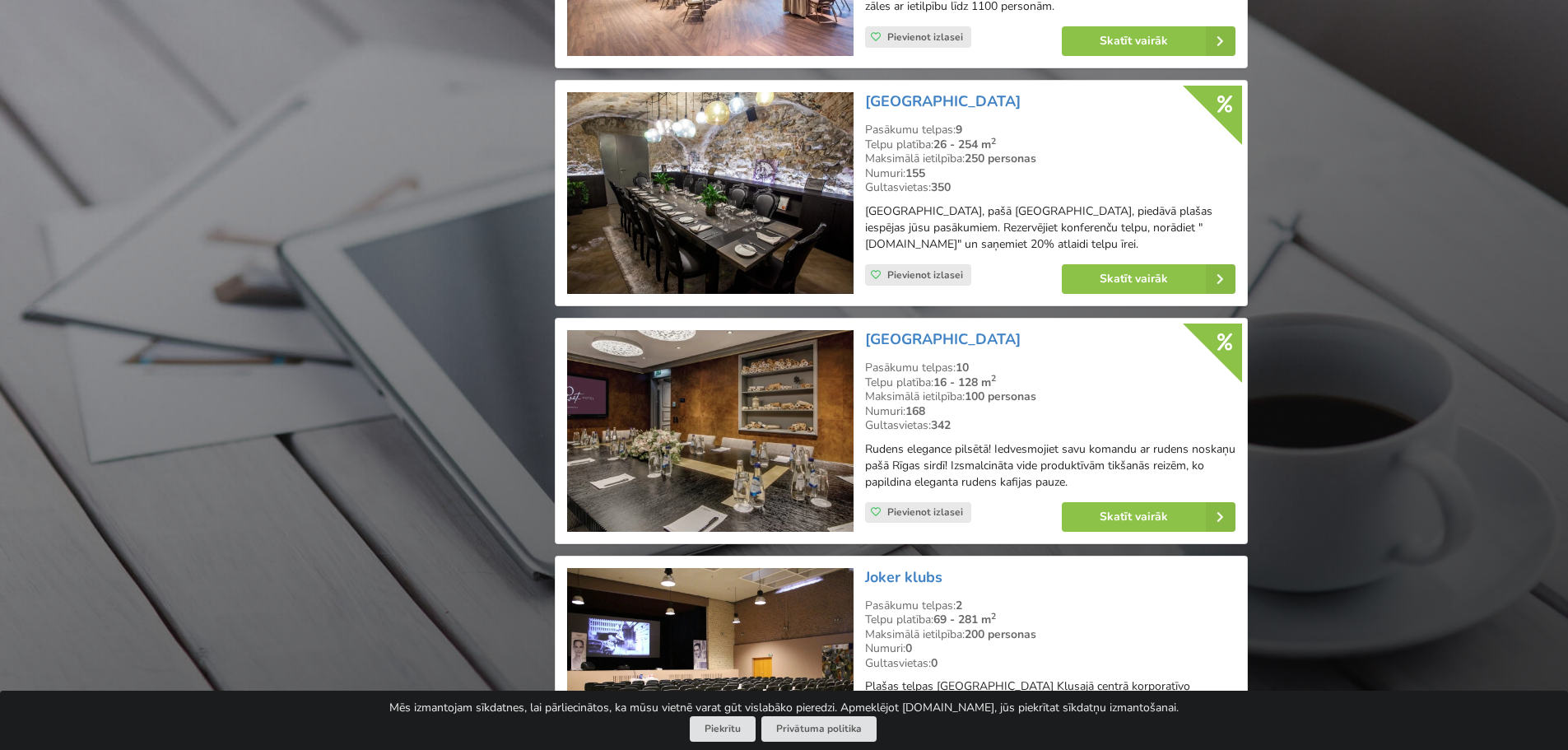
scroll to position [2840, 0]
